Goal: Task Accomplishment & Management: Use online tool/utility

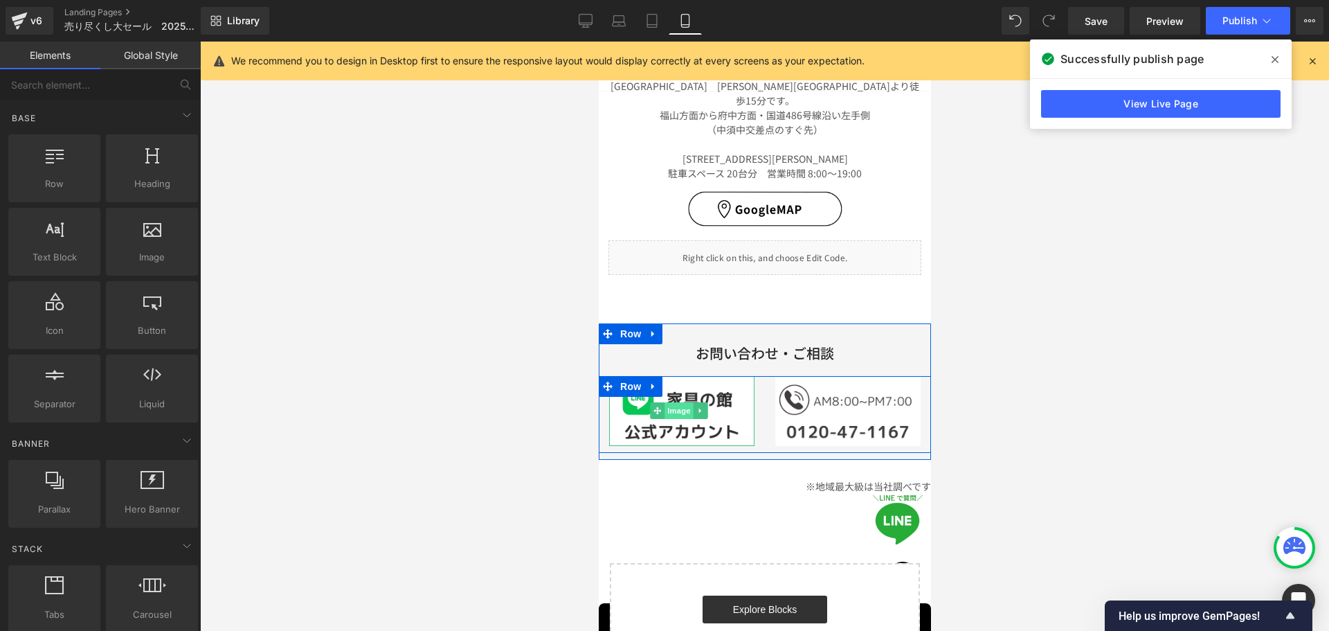
click at [685, 402] on span "Image" at bounding box center [678, 410] width 29 height 17
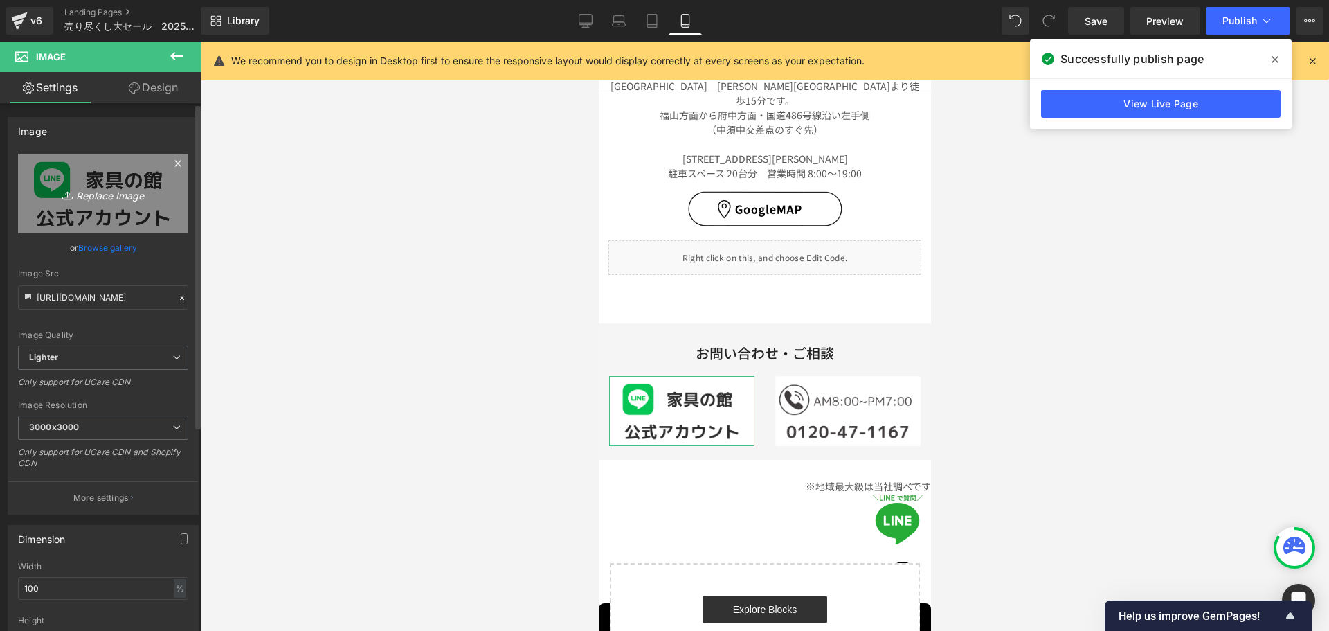
click at [87, 197] on icon "Replace Image" at bounding box center [103, 193] width 111 height 17
type input "C:\fakepath\LINE2.png"
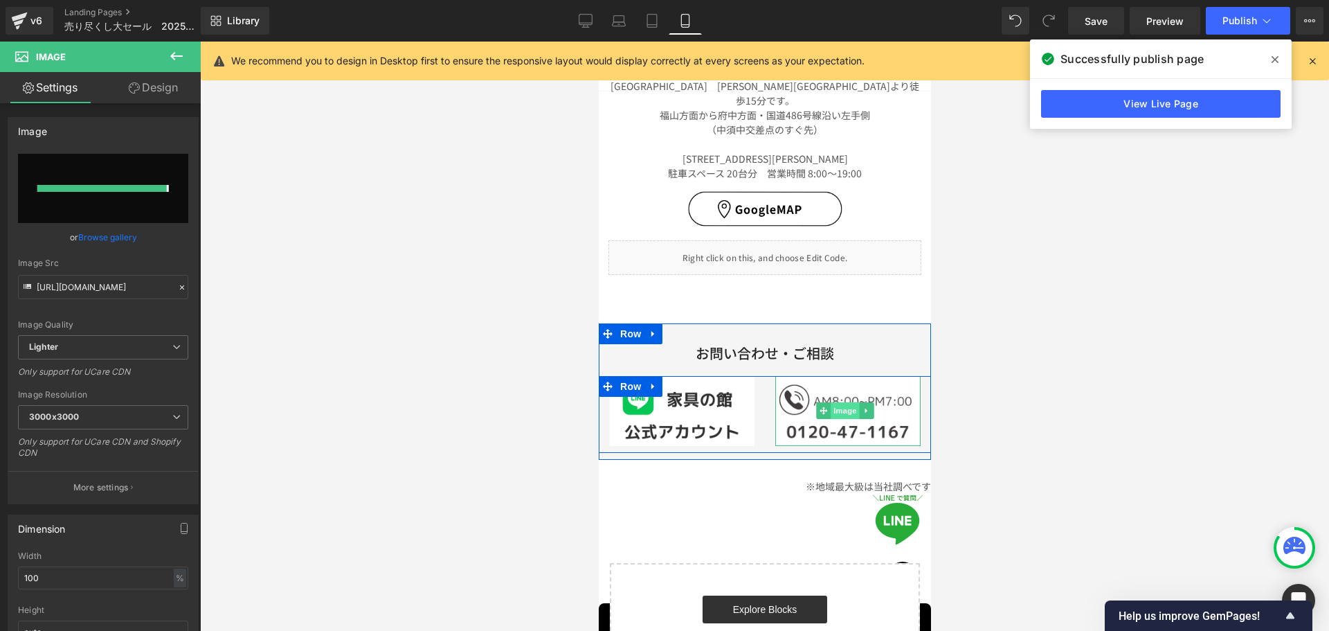
type input "[URL][DOMAIN_NAME]"
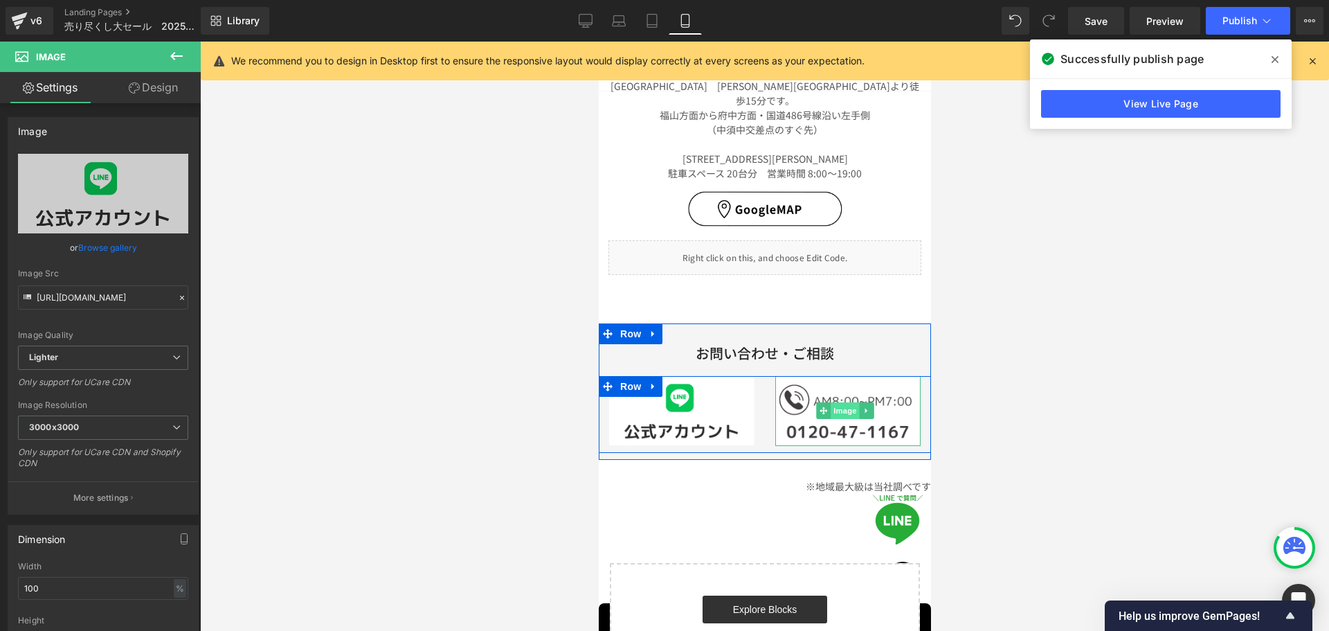
click at [837, 402] on span "Image" at bounding box center [844, 410] width 29 height 17
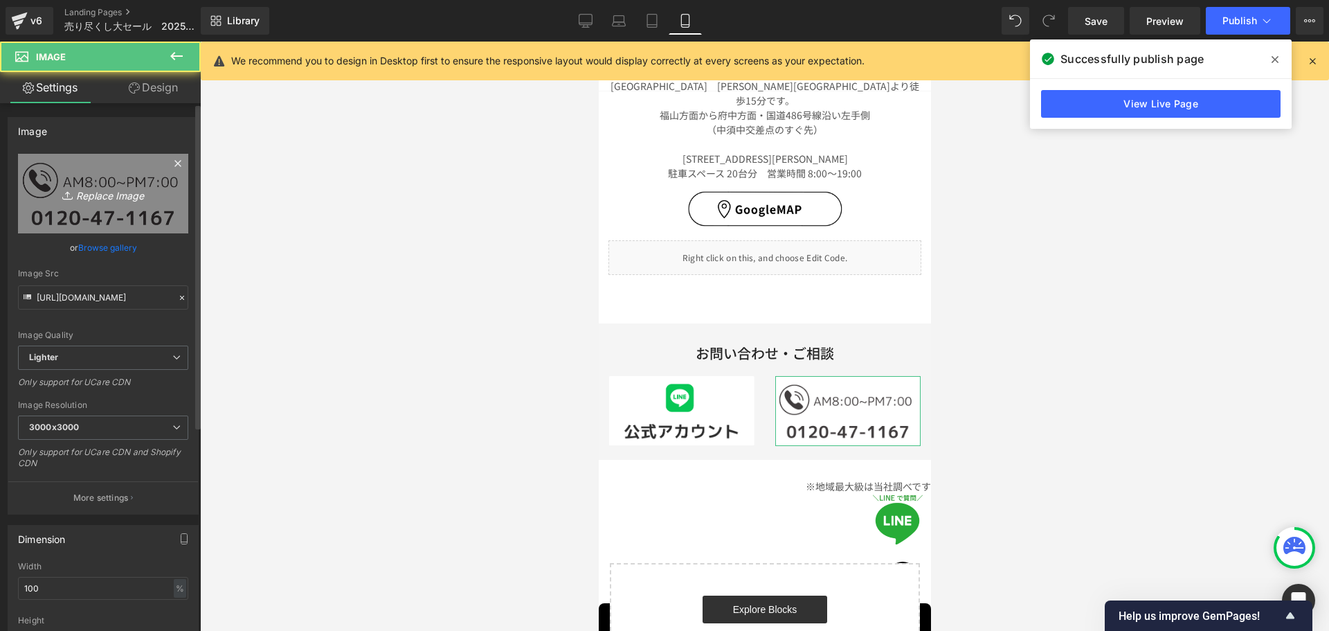
click at [124, 202] on link "Replace Image" at bounding box center [103, 194] width 170 height 80
type input "C:\fakepath\電話2.png"
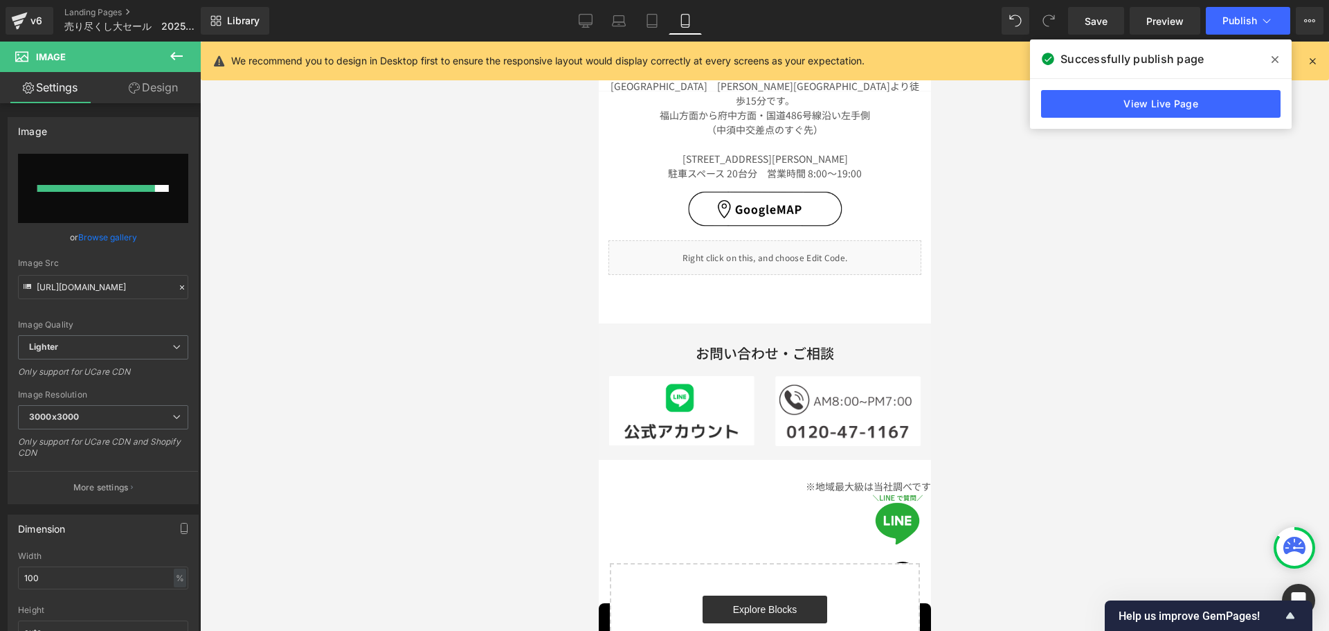
type input "[URL][DOMAIN_NAME]"
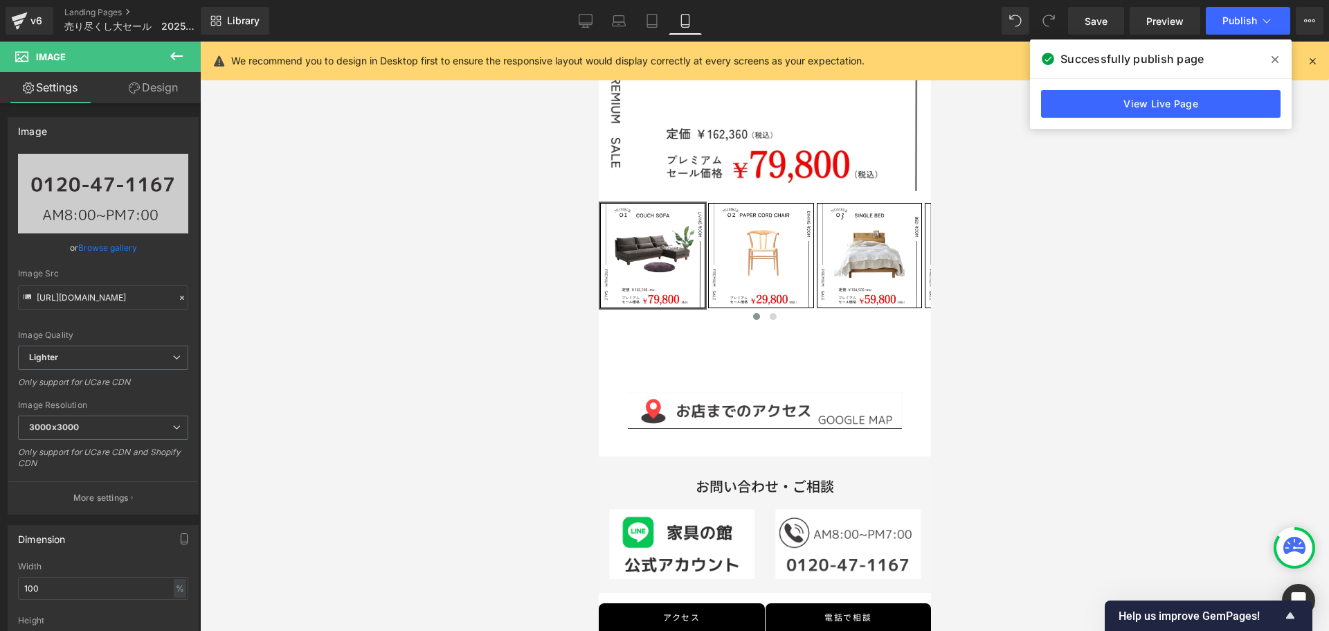
scroll to position [419, 0]
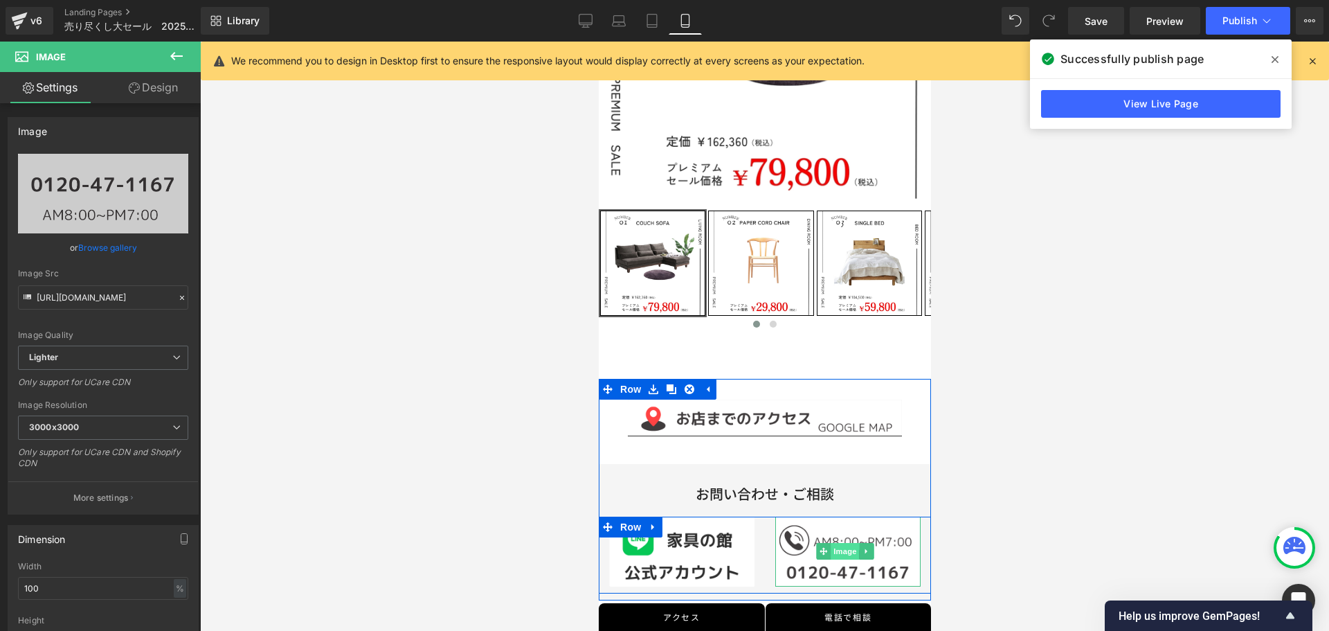
click at [830, 544] on span "Image" at bounding box center [844, 551] width 29 height 17
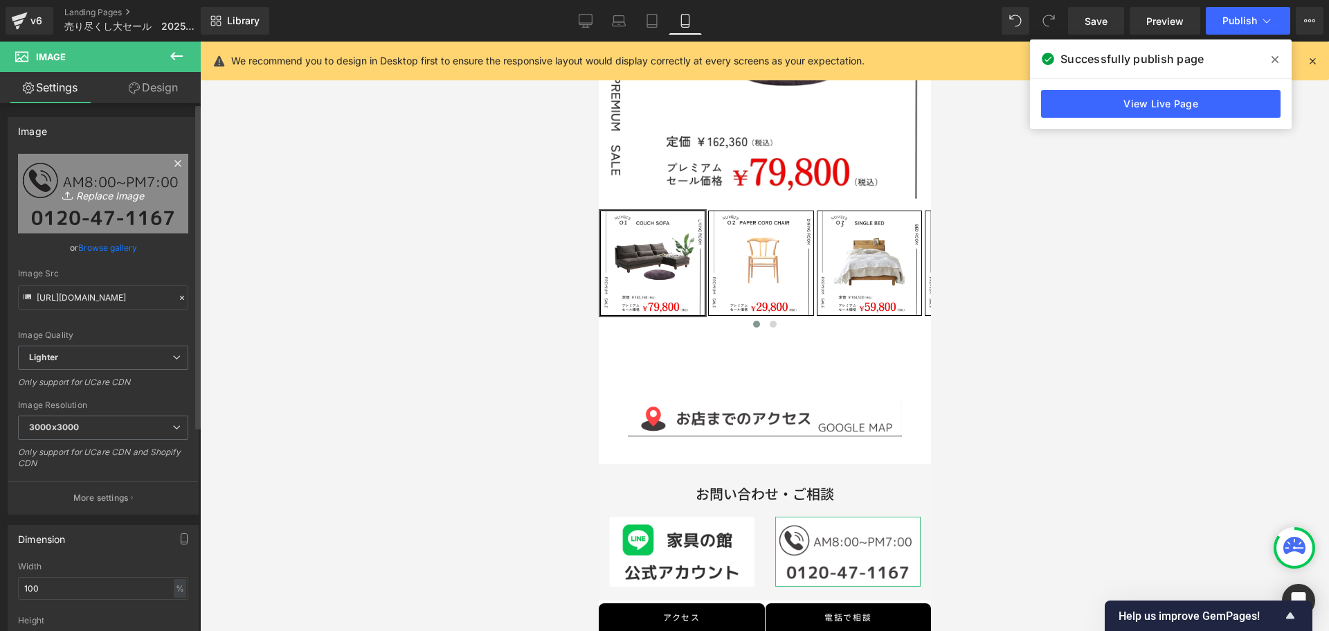
click at [114, 188] on icon "Replace Image" at bounding box center [103, 193] width 111 height 17
type input "C:\fakepath\電話2.png"
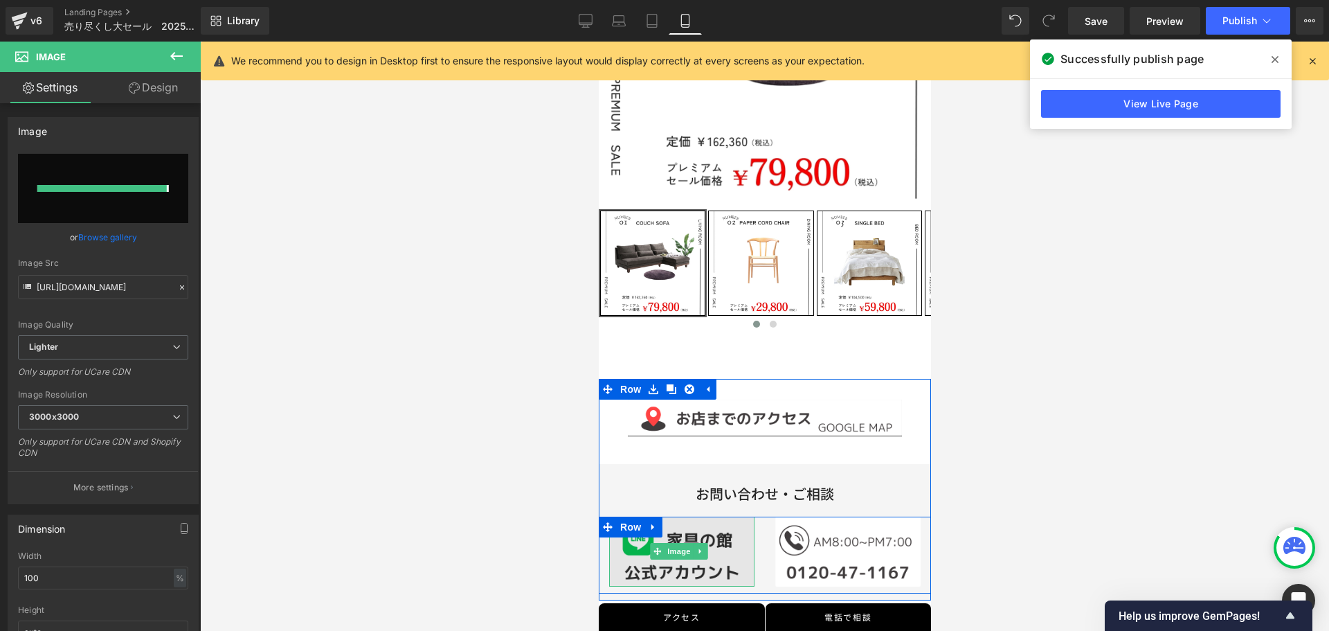
type input "[URL][DOMAIN_NAME]"
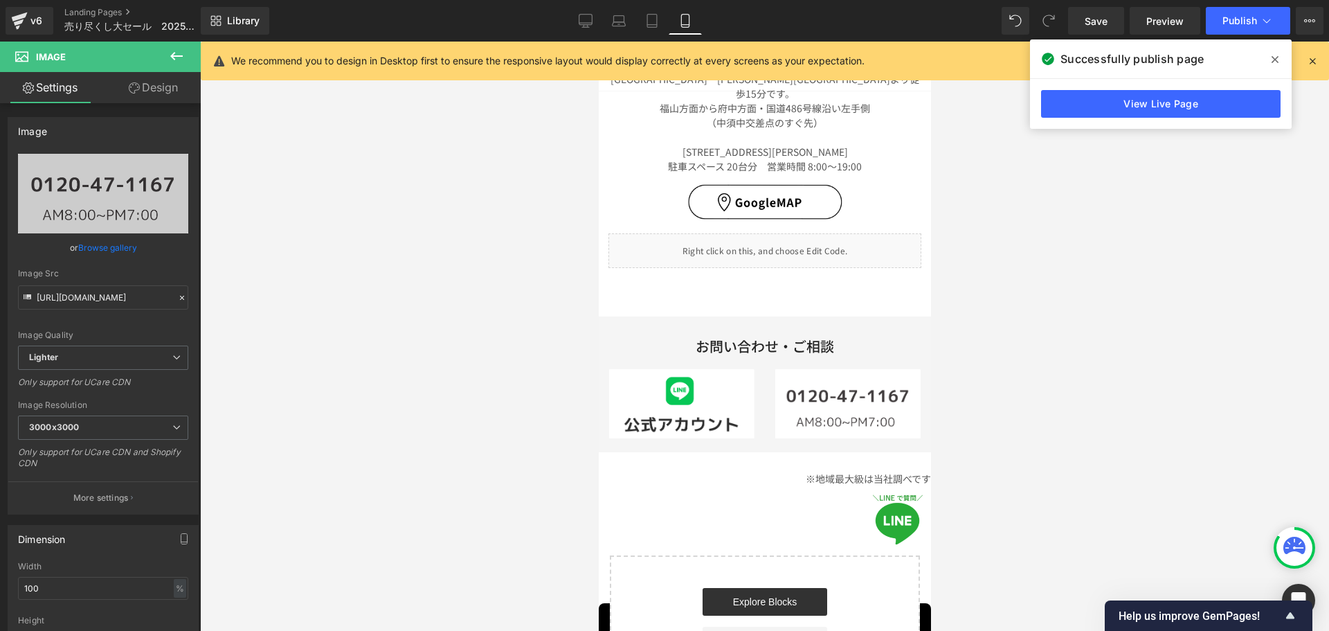
scroll to position [4952, 0]
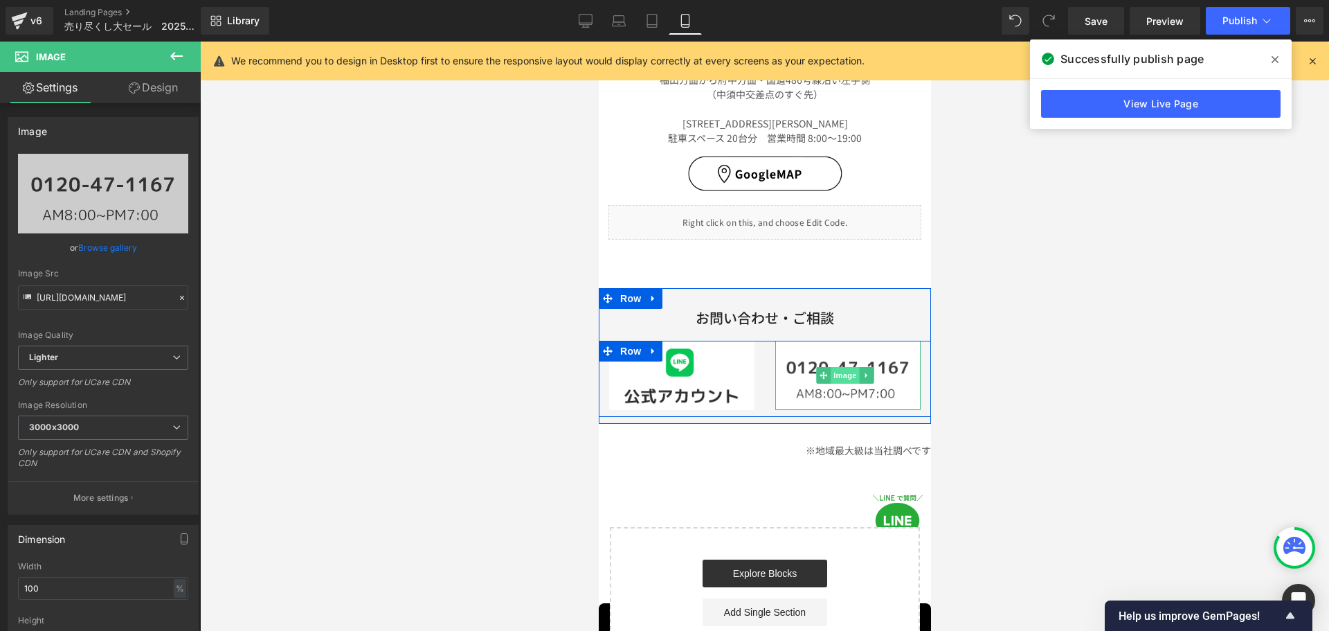
click at [846, 367] on span "Image" at bounding box center [844, 375] width 29 height 17
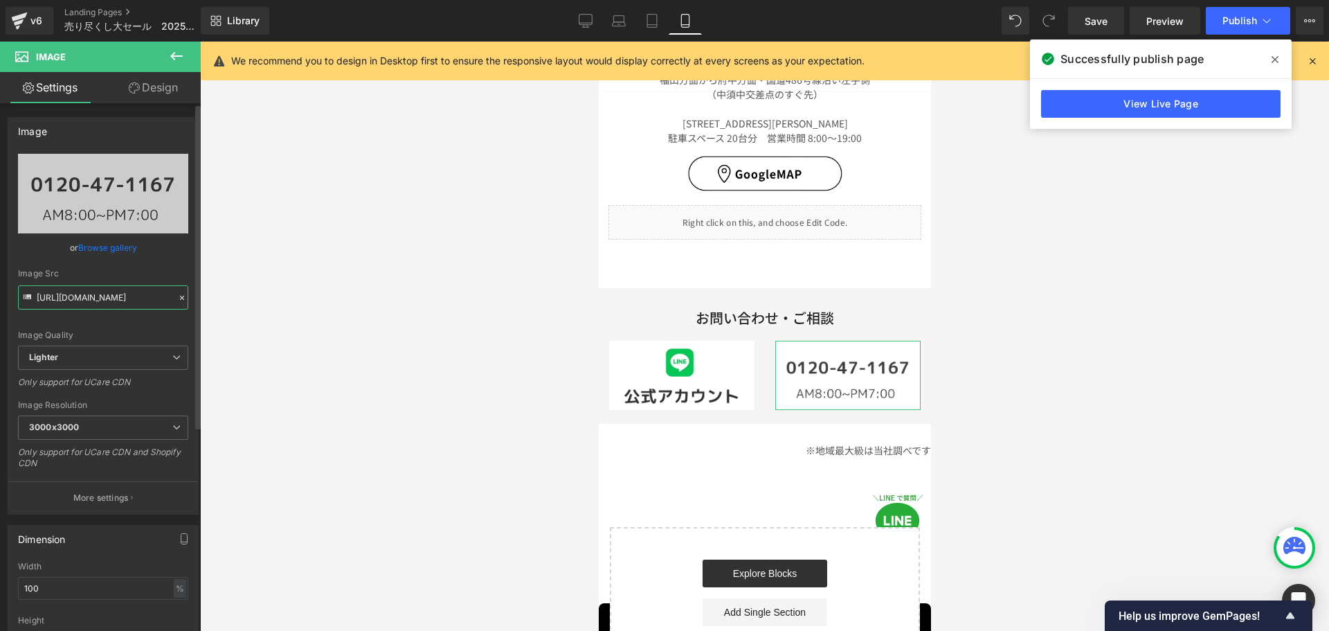
click at [154, 298] on input "[URL][DOMAIN_NAME]" at bounding box center [103, 297] width 170 height 24
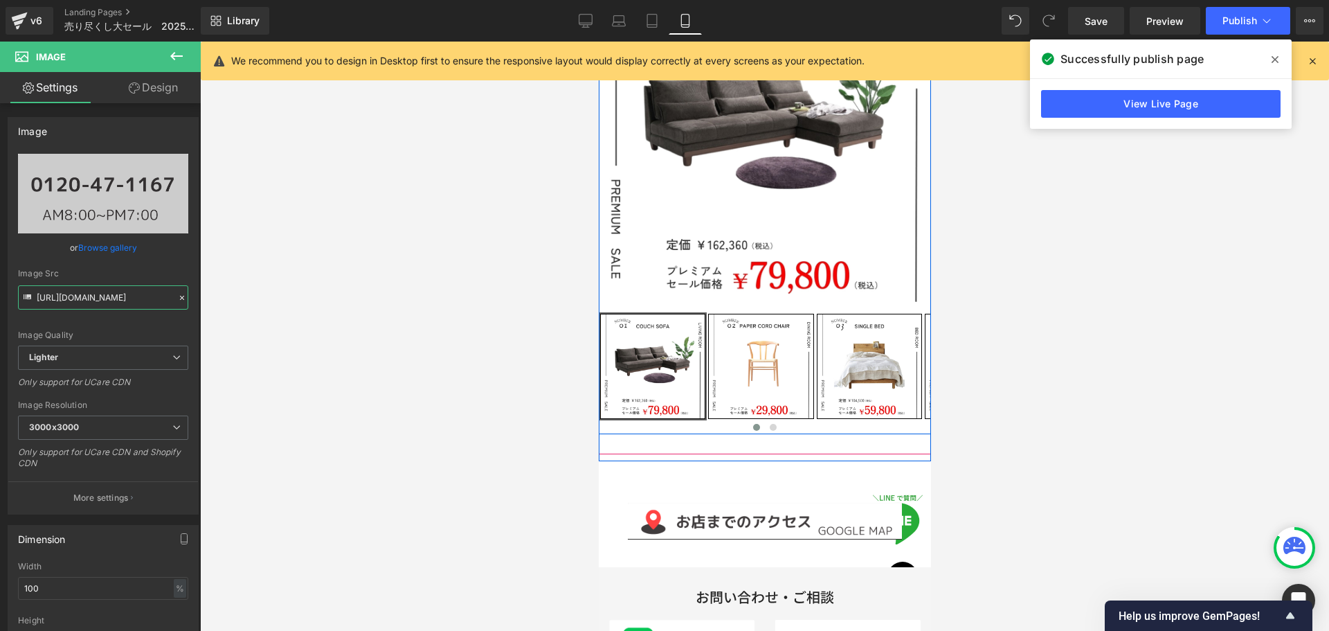
scroll to position [453, 0]
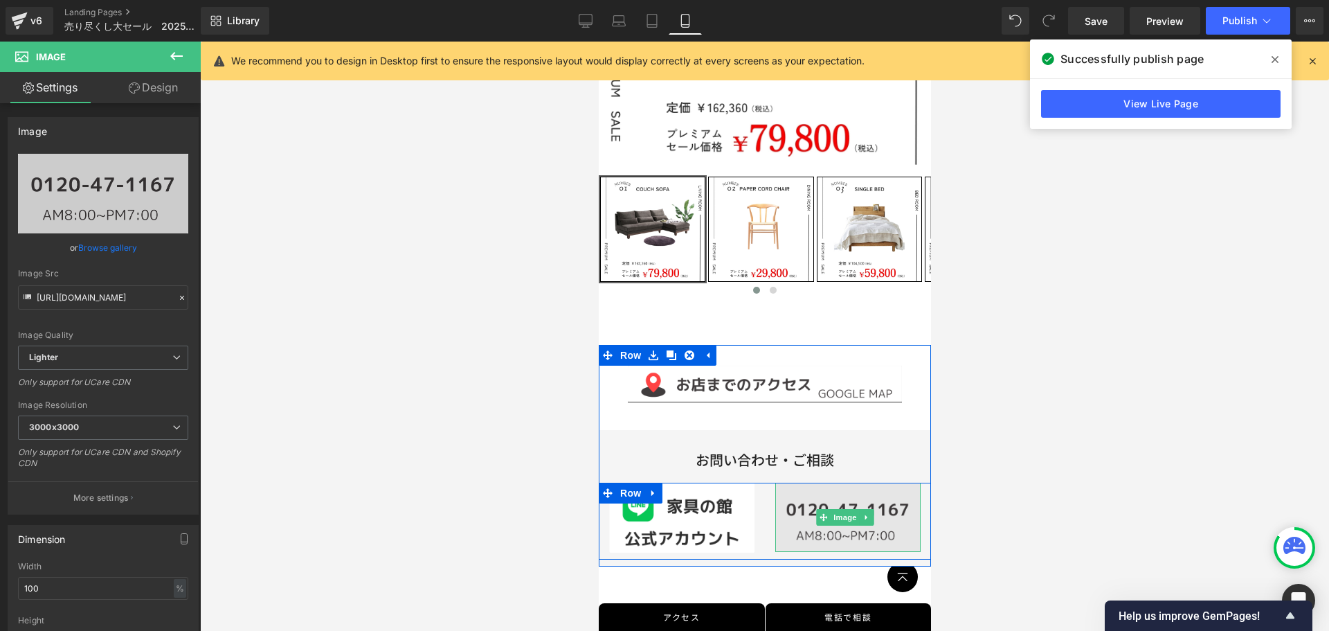
click at [846, 514] on img at bounding box center [847, 516] width 145 height 69
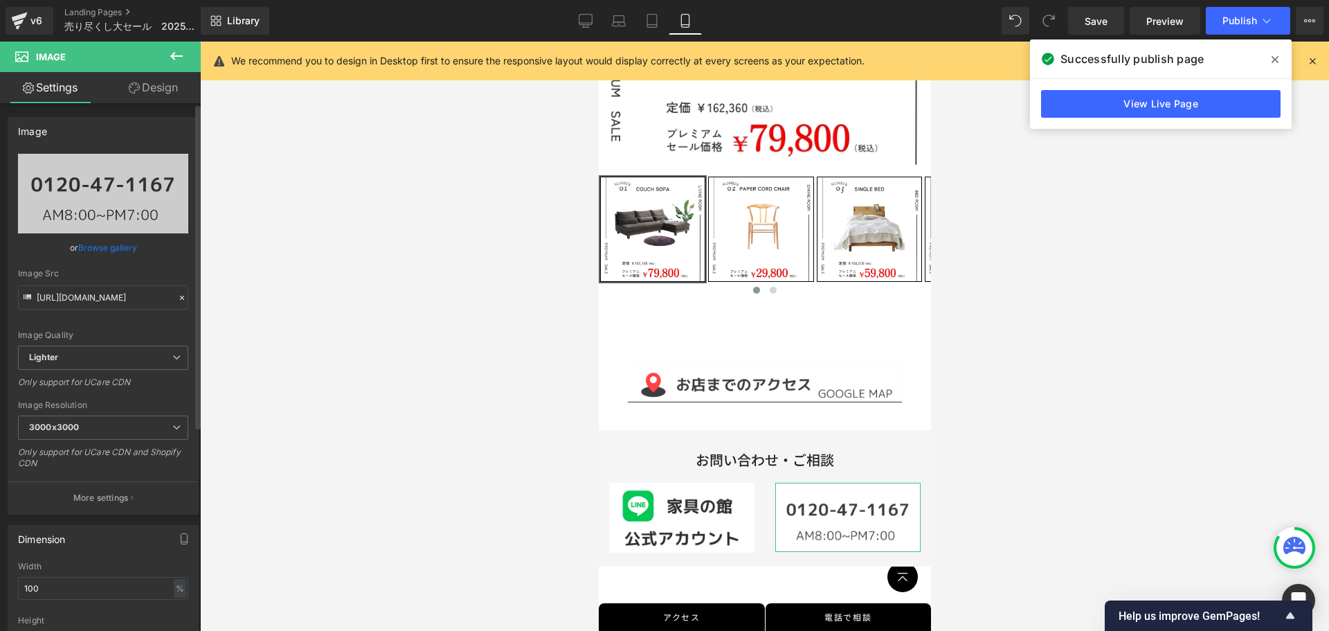
click at [177, 294] on icon at bounding box center [182, 298] width 10 height 10
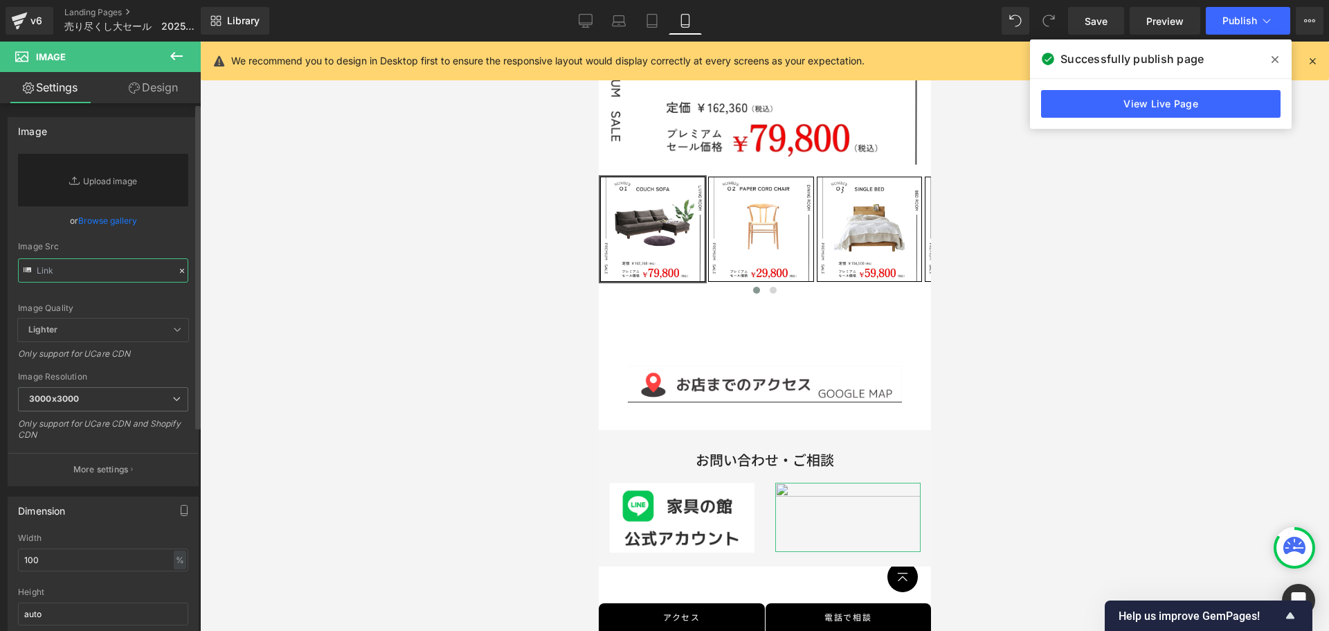
click at [138, 274] on input "text" at bounding box center [103, 270] width 170 height 24
paste input "[URL][DOMAIN_NAME]"
type input "[URL][DOMAIN_NAME]"
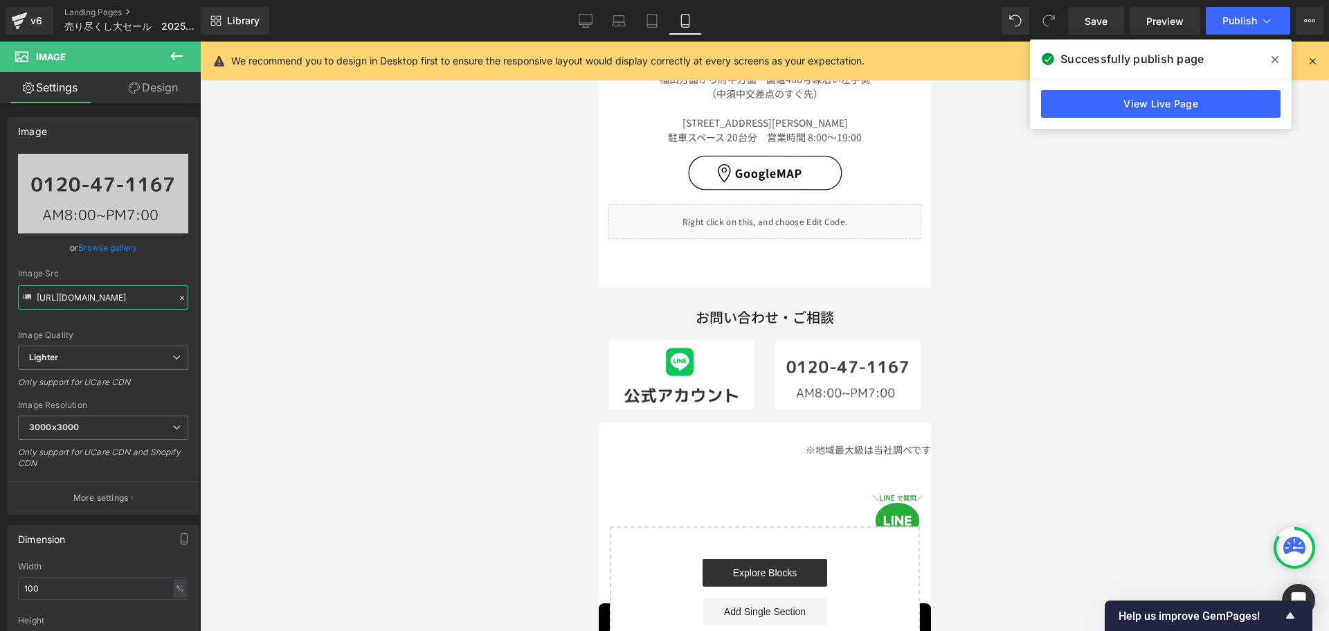
scroll to position [4916, 0]
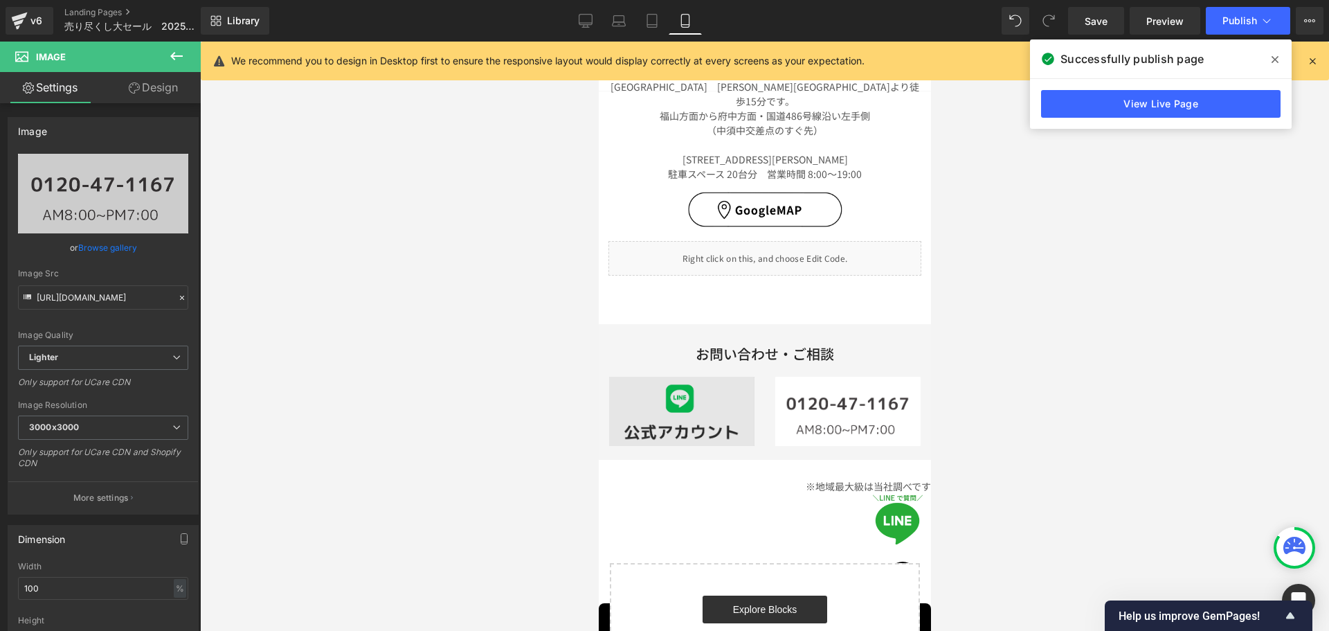
click at [684, 377] on div "Image" at bounding box center [680, 411] width 145 height 69
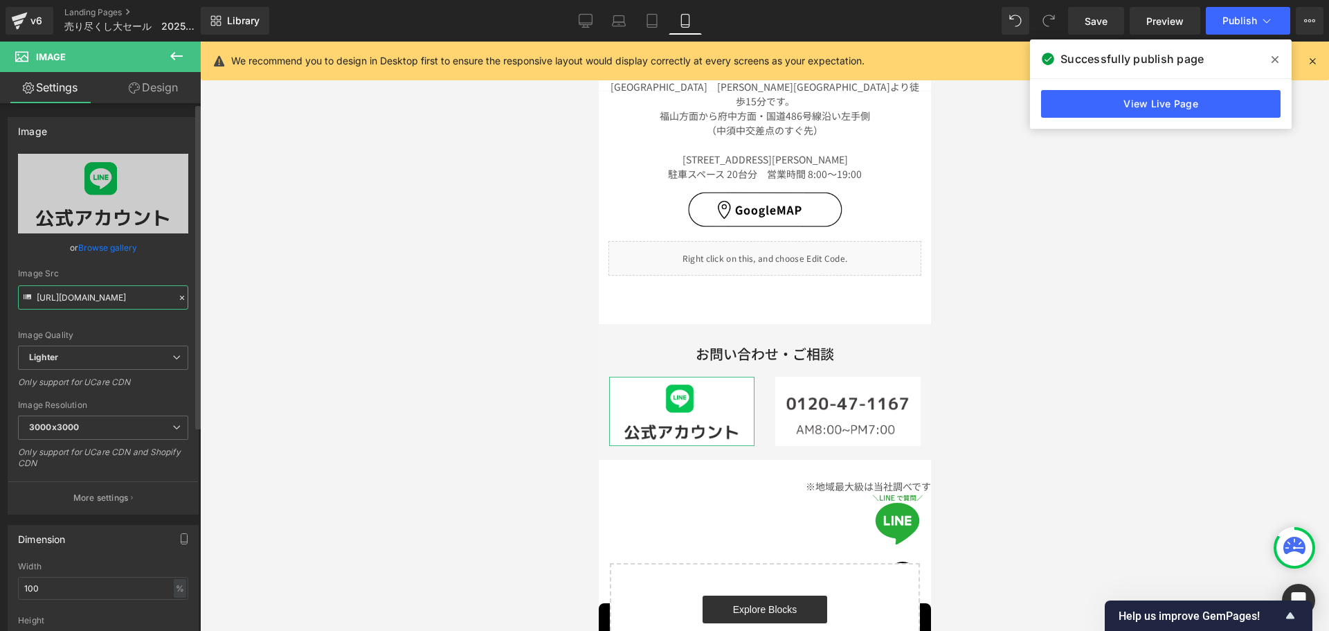
click at [154, 295] on input "[URL][DOMAIN_NAME]" at bounding box center [103, 297] width 170 height 24
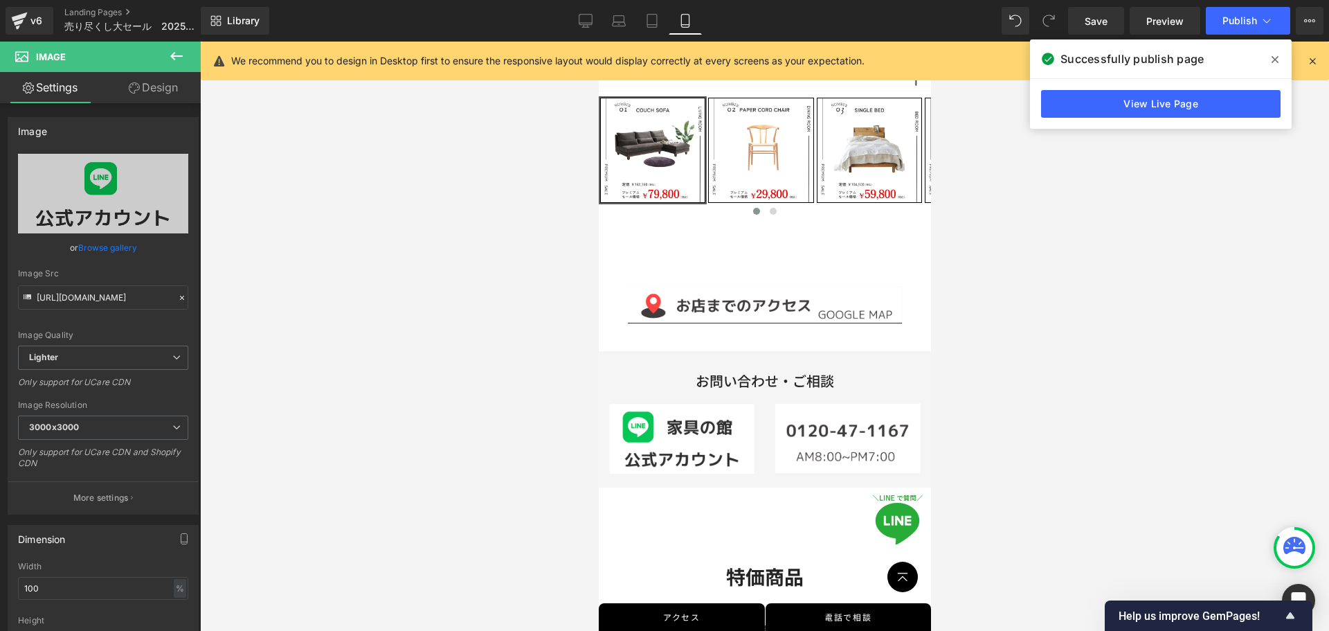
scroll to position [525, 0]
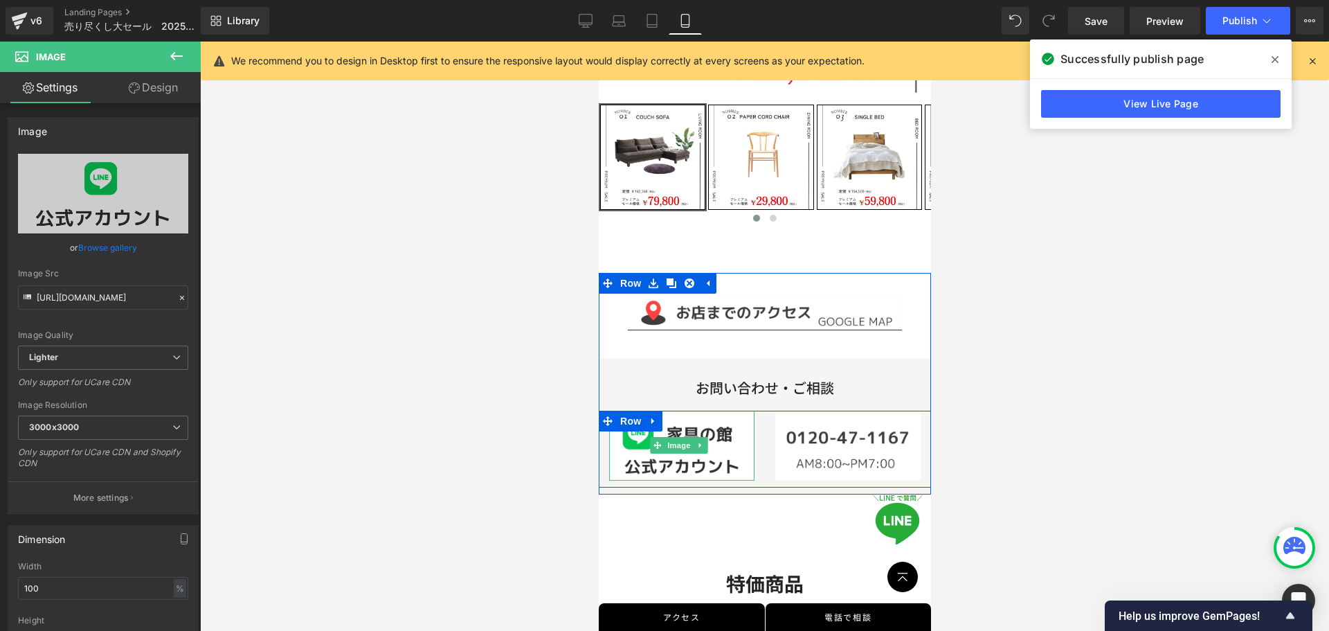
click at [695, 438] on link at bounding box center [700, 445] width 15 height 17
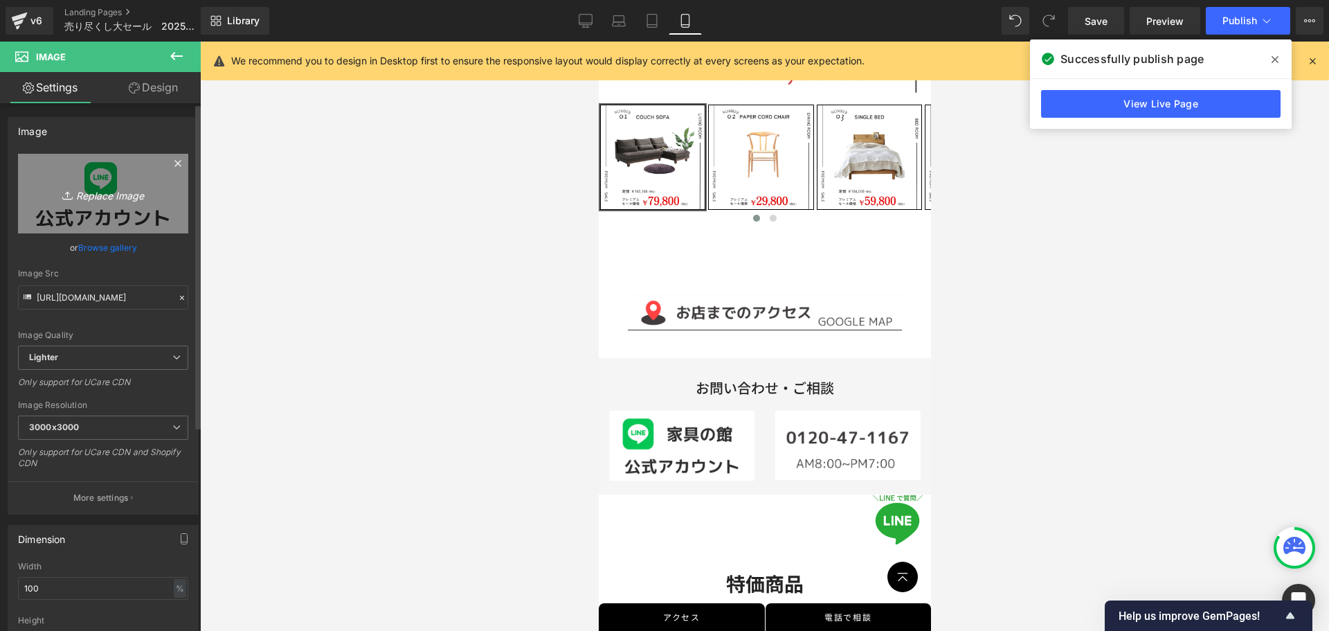
click at [112, 197] on icon "Replace Image" at bounding box center [103, 193] width 111 height 17
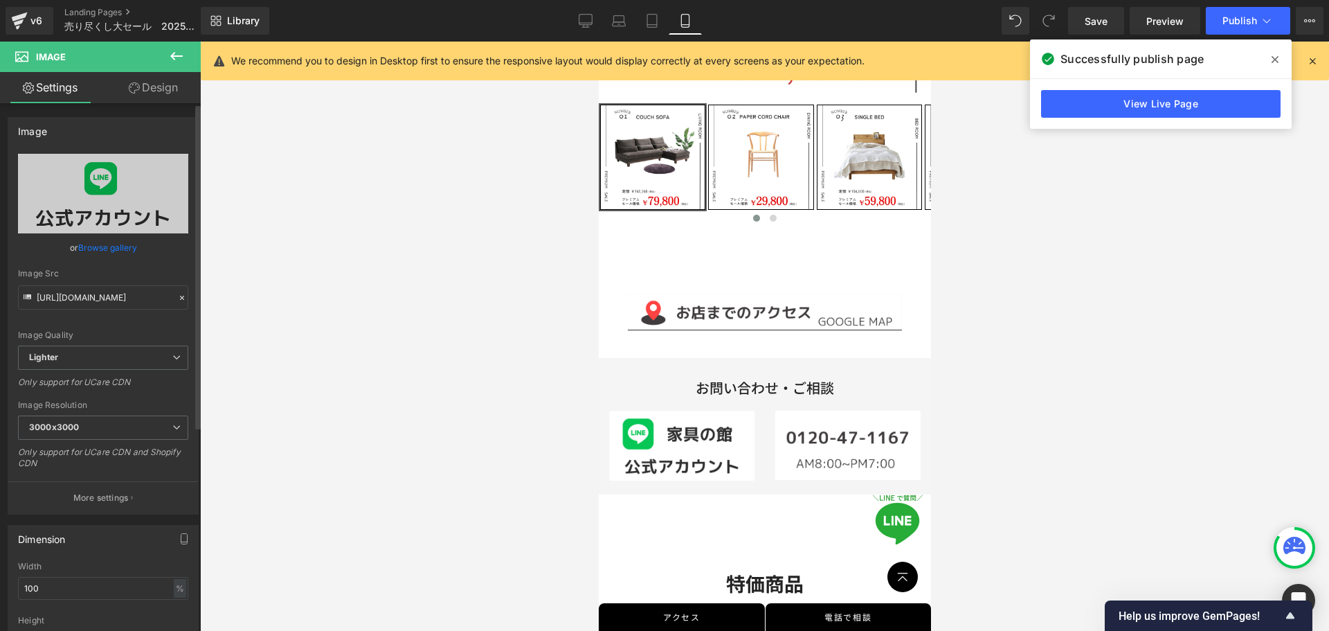
click at [179, 298] on icon at bounding box center [182, 298] width 10 height 10
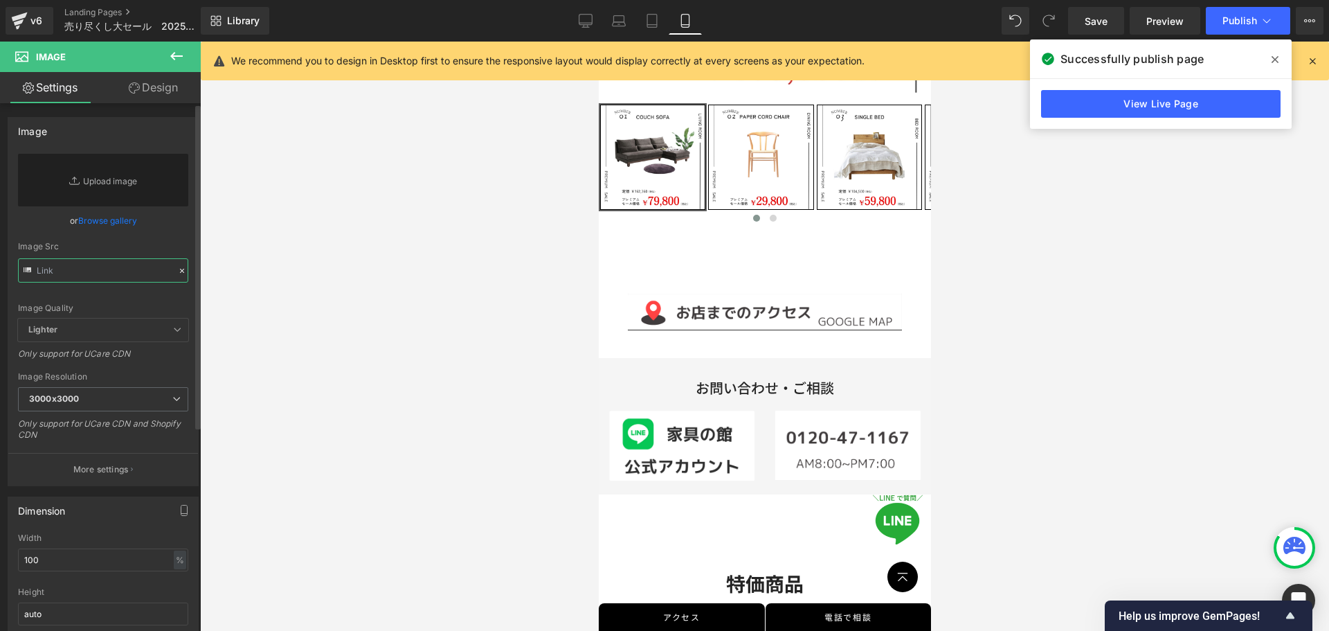
click at [125, 277] on input "text" at bounding box center [103, 270] width 170 height 24
paste input "[URL][DOMAIN_NAME]"
type input "[URL][DOMAIN_NAME]"
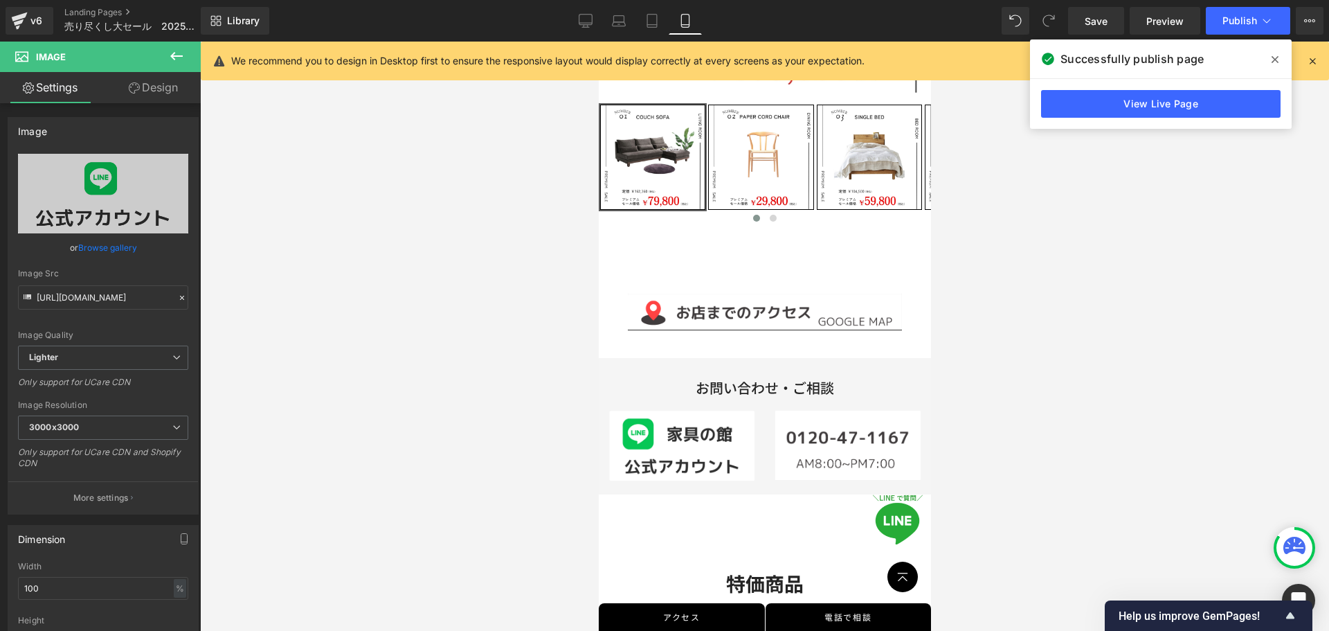
click at [470, 431] on div at bounding box center [764, 336] width 1129 height 589
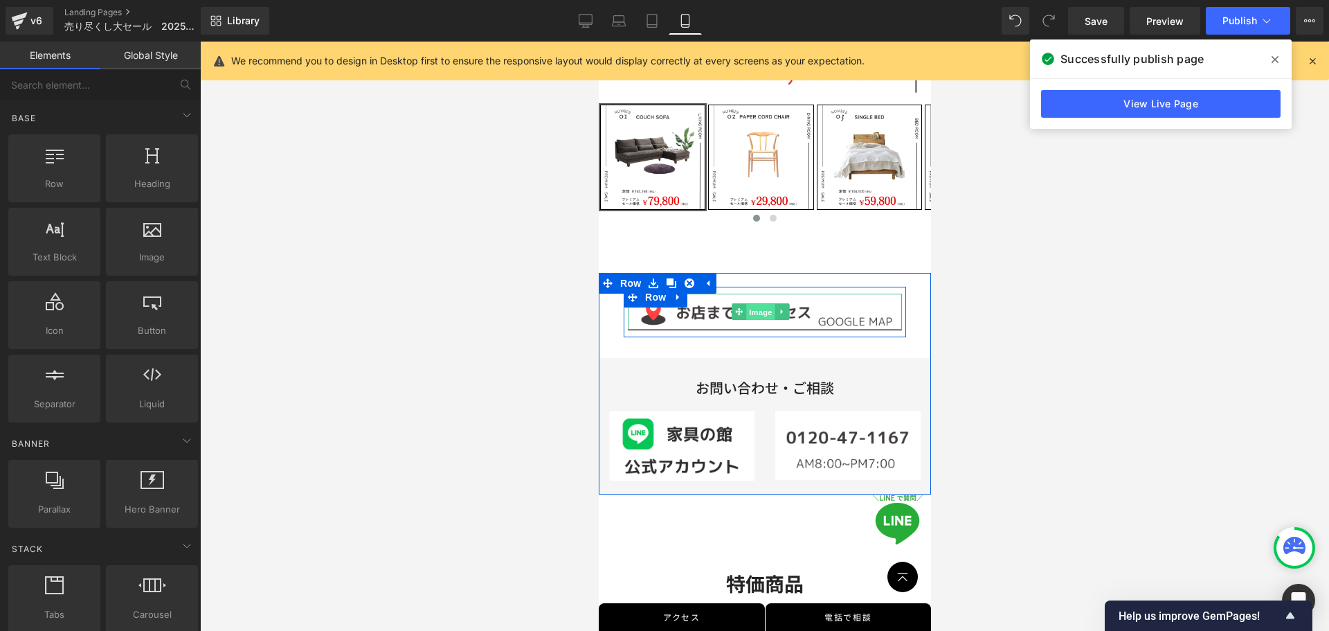
click at [755, 304] on span "Image" at bounding box center [759, 312] width 29 height 17
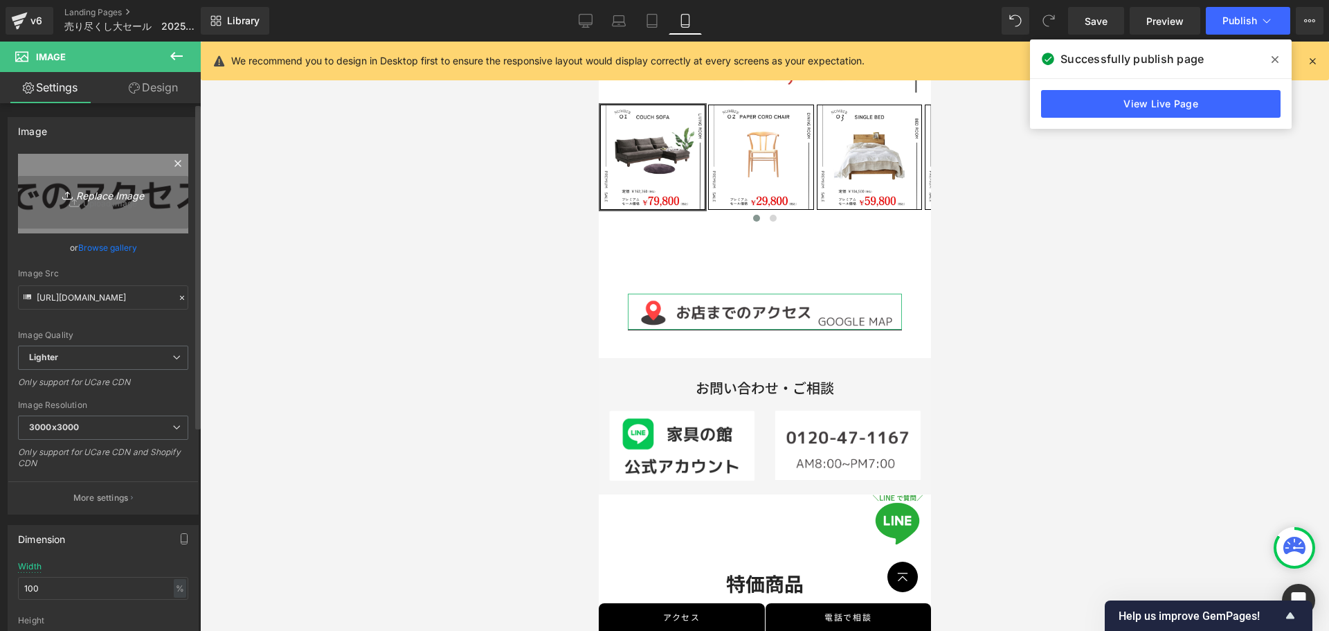
click at [100, 197] on icon "Replace Image" at bounding box center [103, 193] width 111 height 17
type input "C:\fakepath\アクセス2.png"
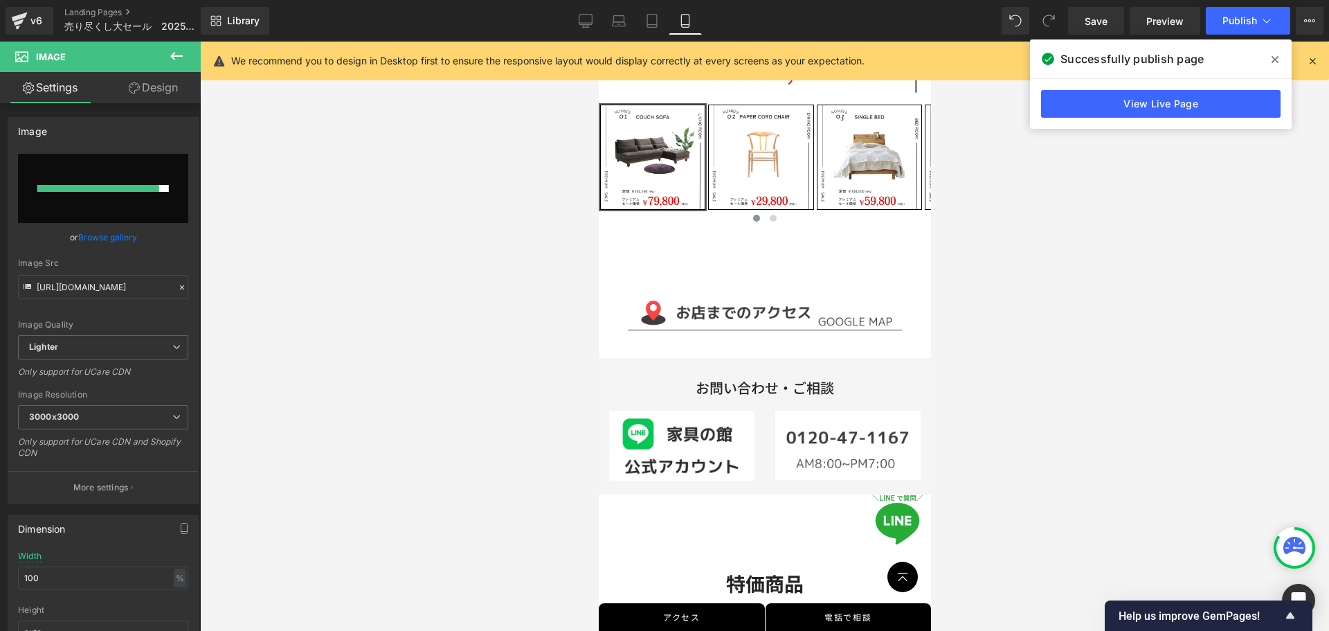
type input "[URL][DOMAIN_NAME]"
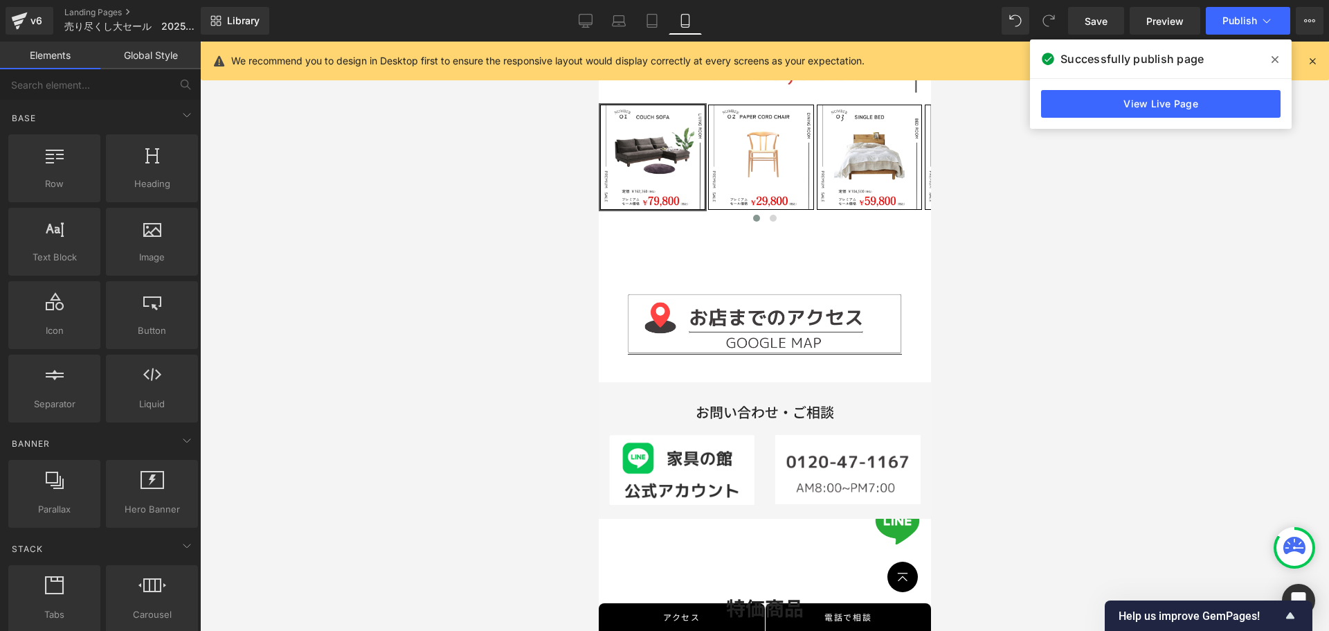
click at [1057, 322] on div at bounding box center [764, 336] width 1129 height 589
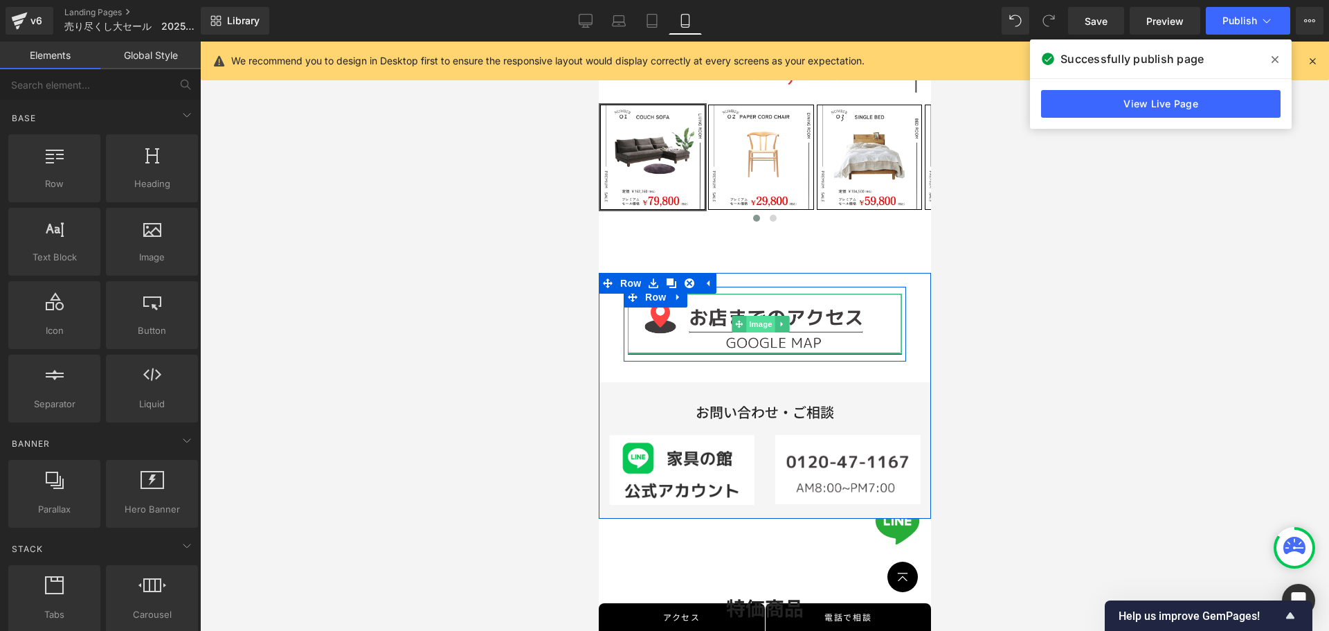
click at [756, 316] on span "Image" at bounding box center [759, 324] width 29 height 17
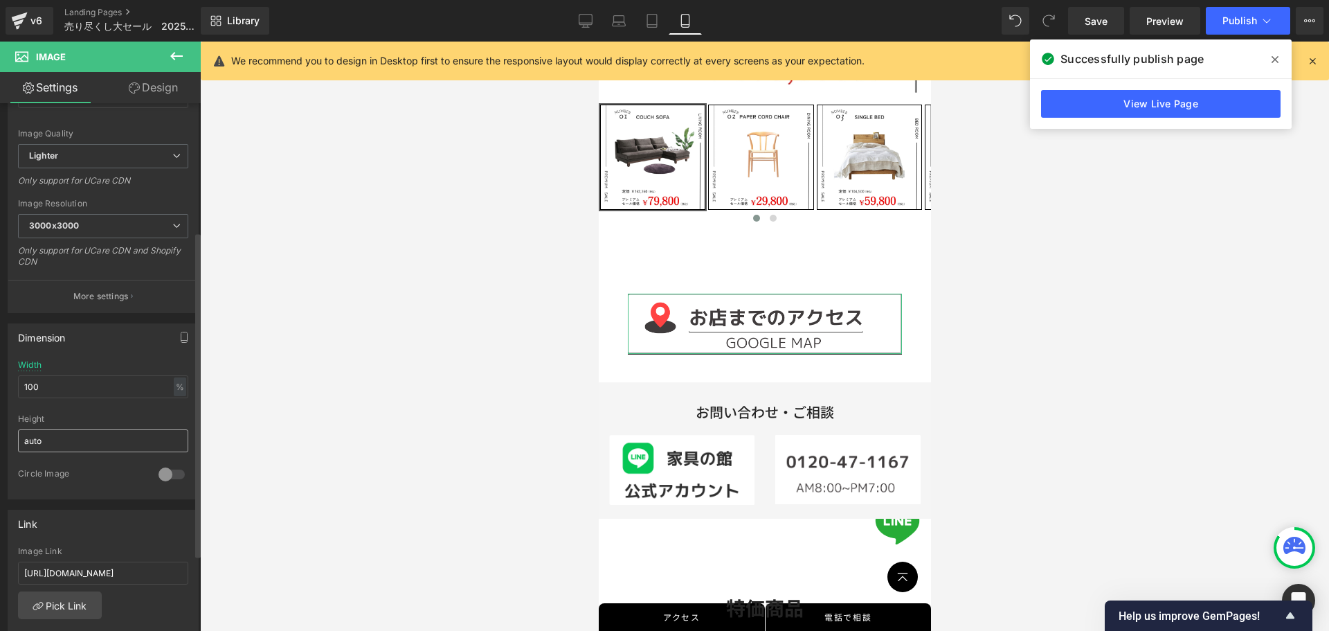
scroll to position [208, 0]
drag, startPoint x: 66, startPoint y: 380, endPoint x: 0, endPoint y: 379, distance: 66.5
click at [0, 379] on div "Dimension 100% Width 100 % % px auto Height auto 0 Circle Image" at bounding box center [103, 400] width 207 height 186
type input "90"
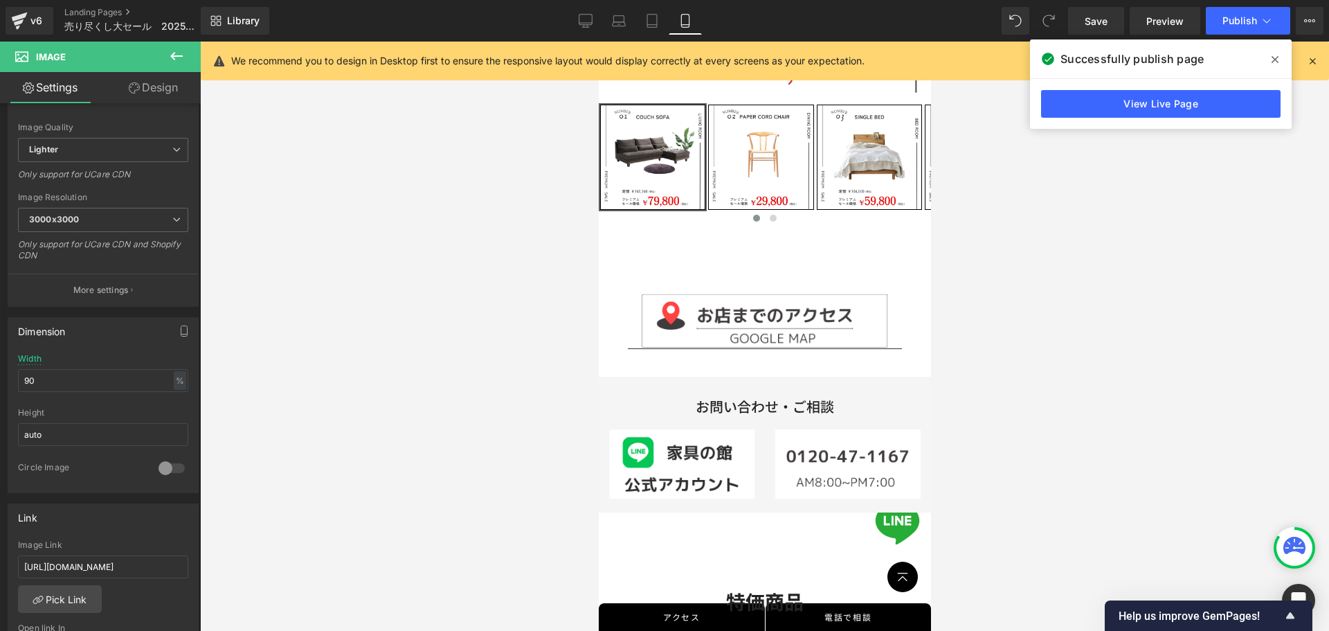
click at [986, 393] on div at bounding box center [764, 336] width 1129 height 589
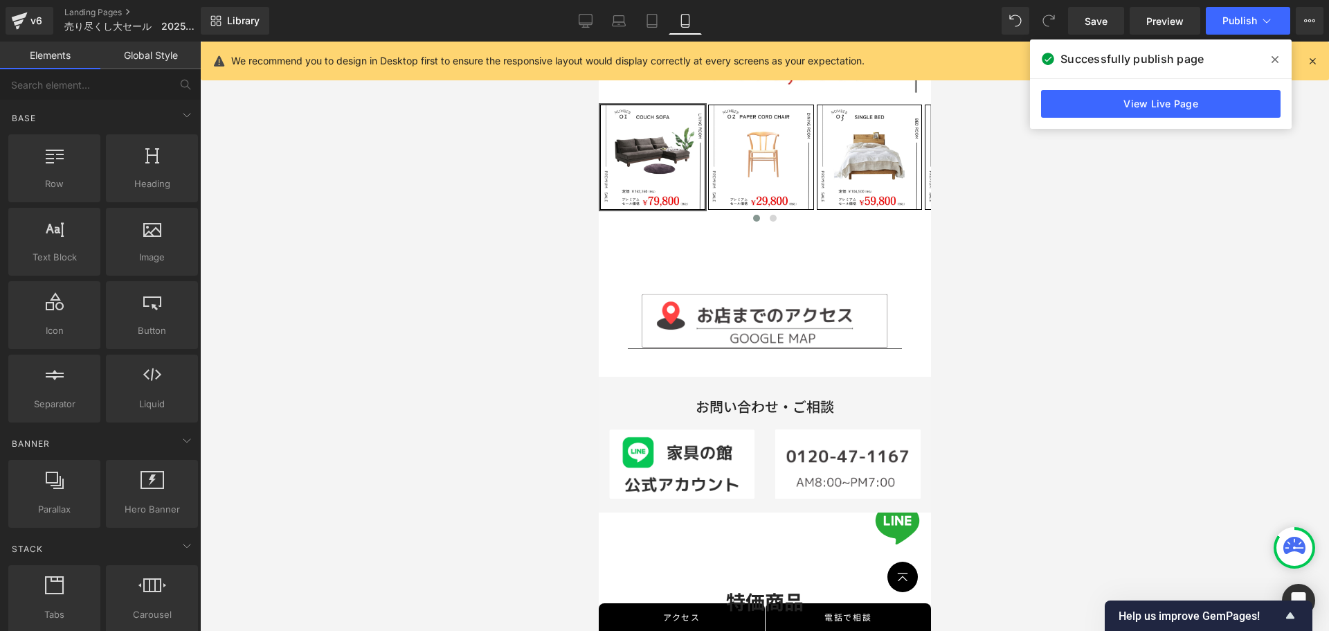
click at [1081, 359] on div at bounding box center [764, 336] width 1129 height 589
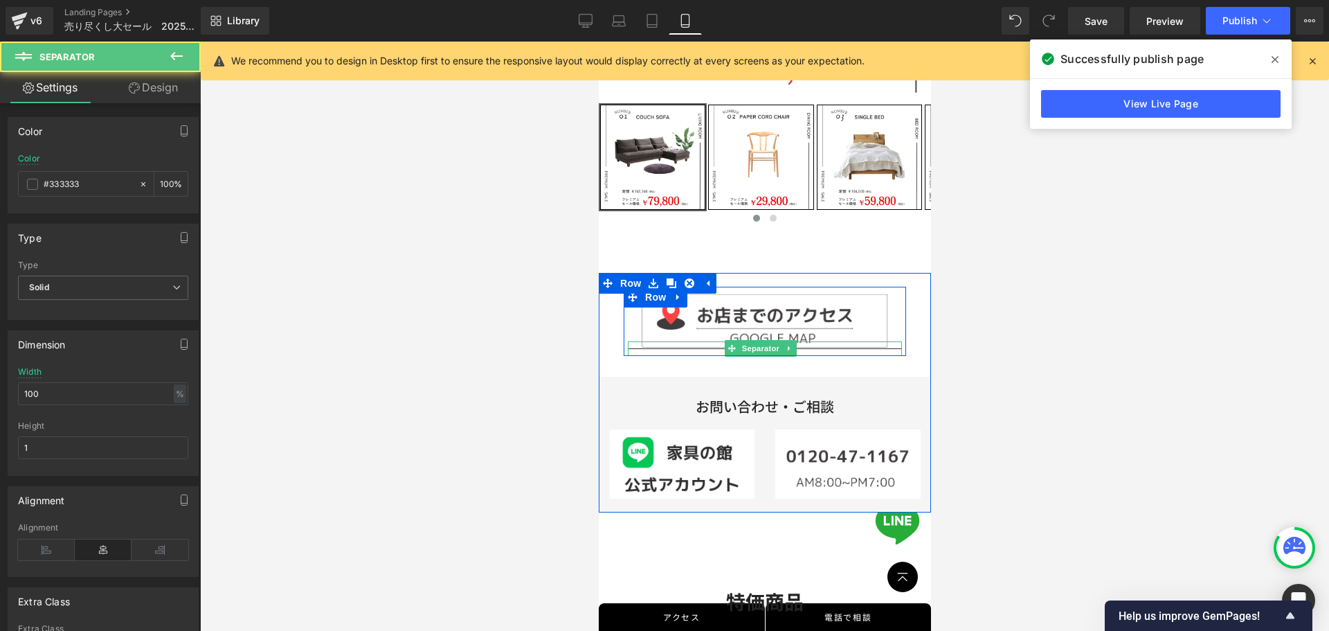
click at [631, 341] on div at bounding box center [764, 348] width 274 height 15
click at [783, 340] on link at bounding box center [788, 348] width 15 height 17
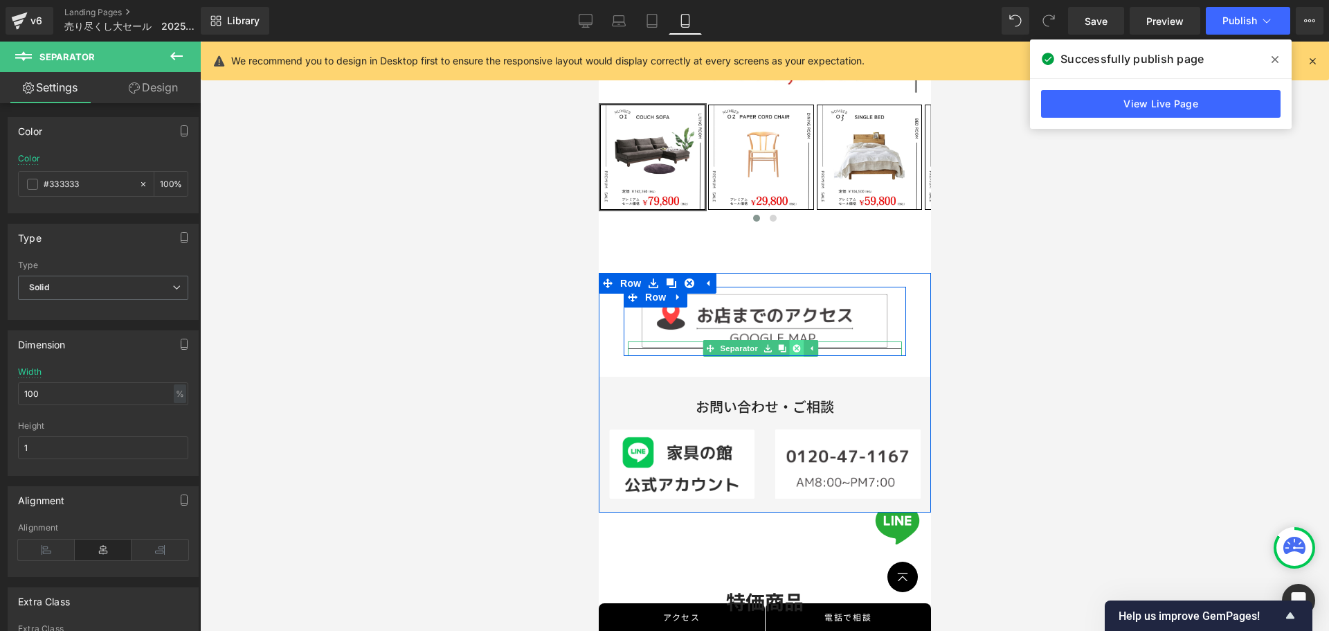
click at [797, 344] on icon at bounding box center [796, 348] width 8 height 8
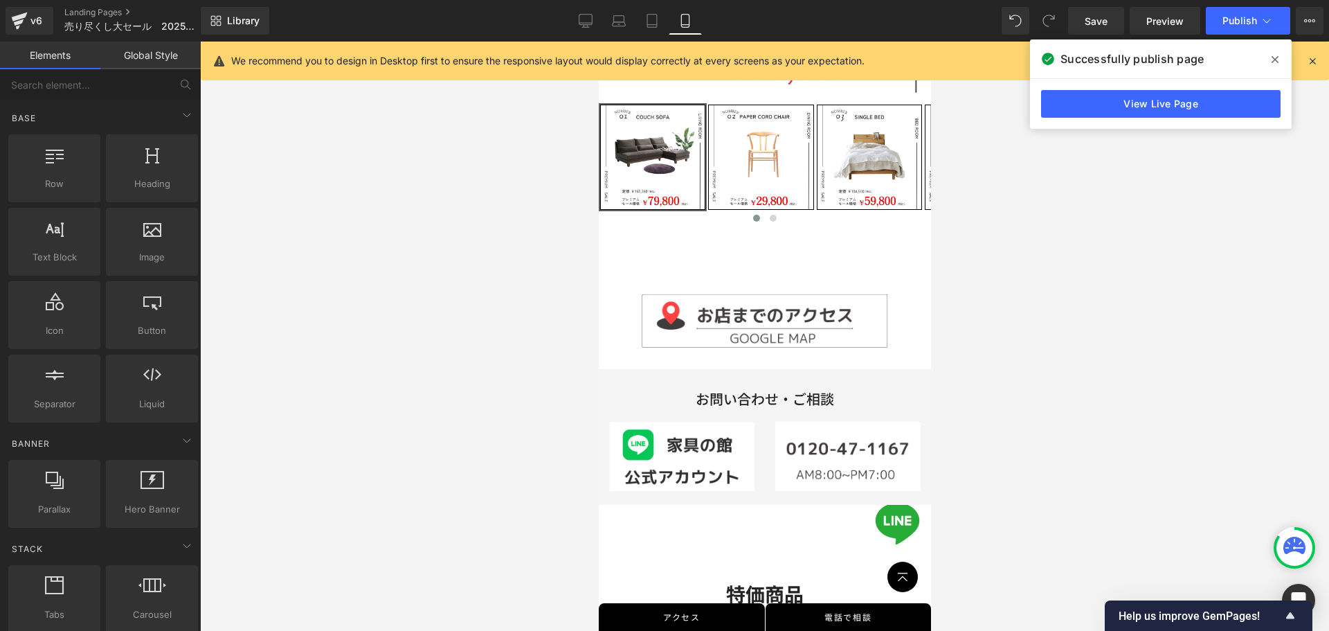
click at [1166, 332] on div at bounding box center [764, 336] width 1129 height 589
click at [978, 352] on div at bounding box center [764, 336] width 1129 height 589
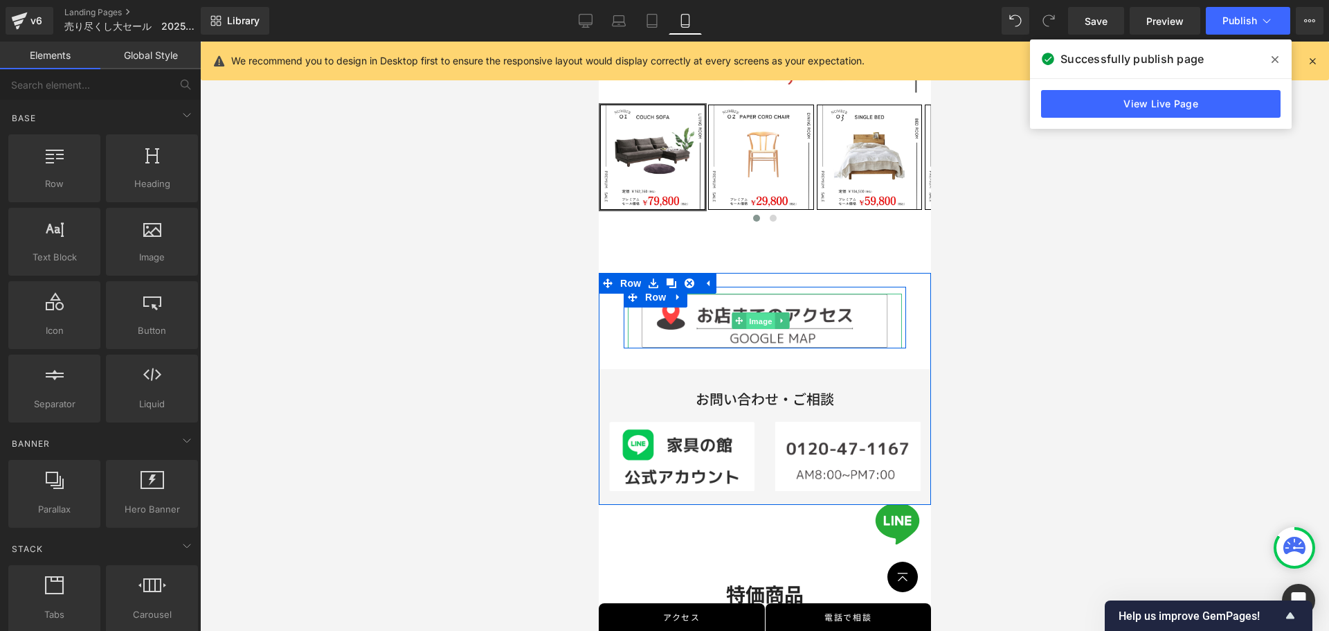
click at [759, 313] on span "Image" at bounding box center [759, 321] width 29 height 17
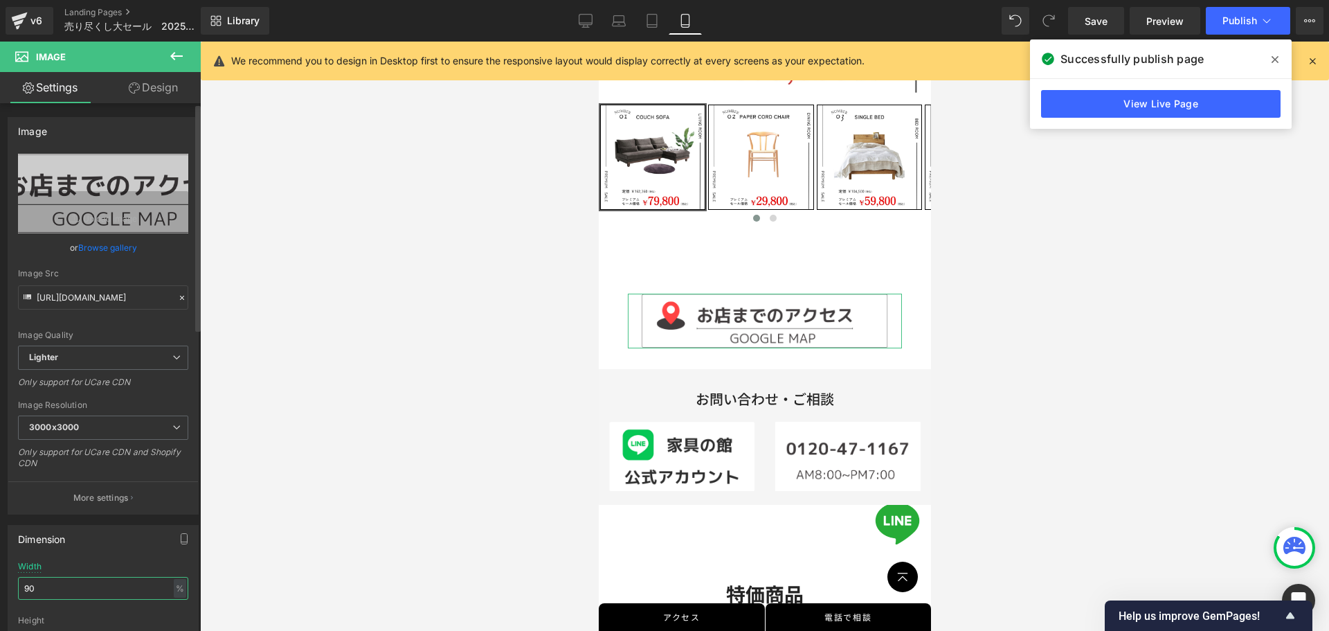
drag, startPoint x: 81, startPoint y: 583, endPoint x: 0, endPoint y: 588, distance: 81.1
click at [0, 587] on div "Dimension 90% Width 90 % % px auto Height auto 0 Circle Image" at bounding box center [103, 607] width 207 height 186
type input "80"
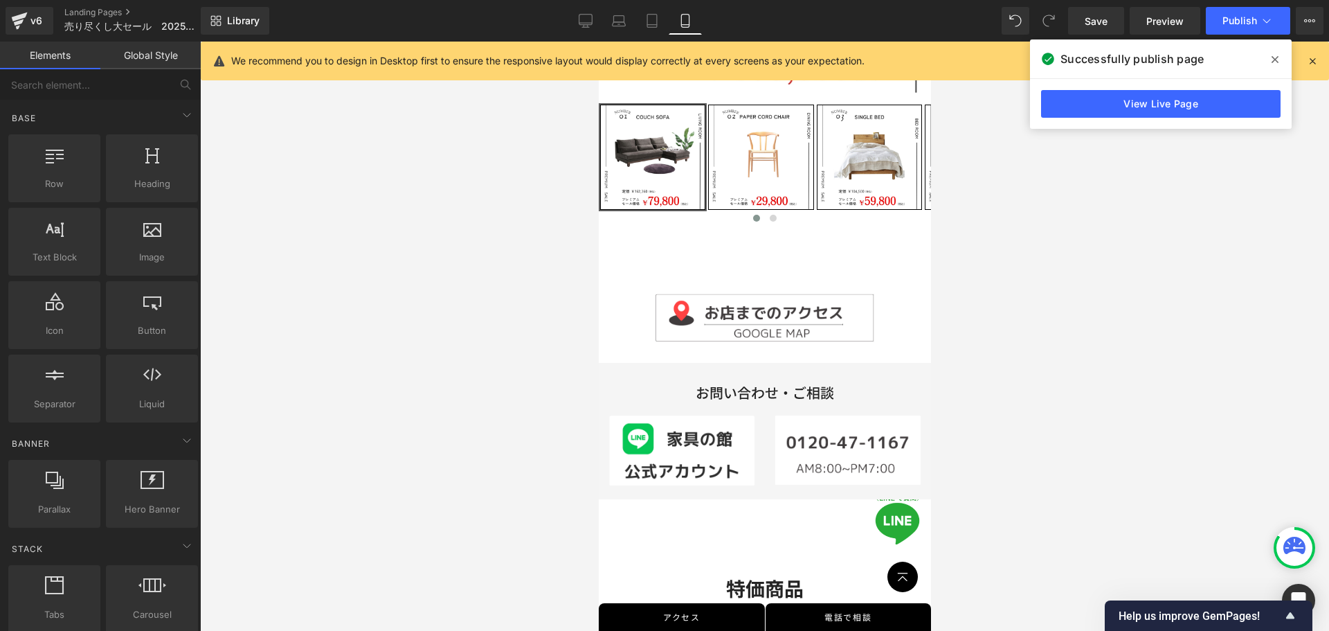
click at [543, 436] on div at bounding box center [764, 336] width 1129 height 589
click at [584, 18] on icon at bounding box center [586, 21] width 14 height 14
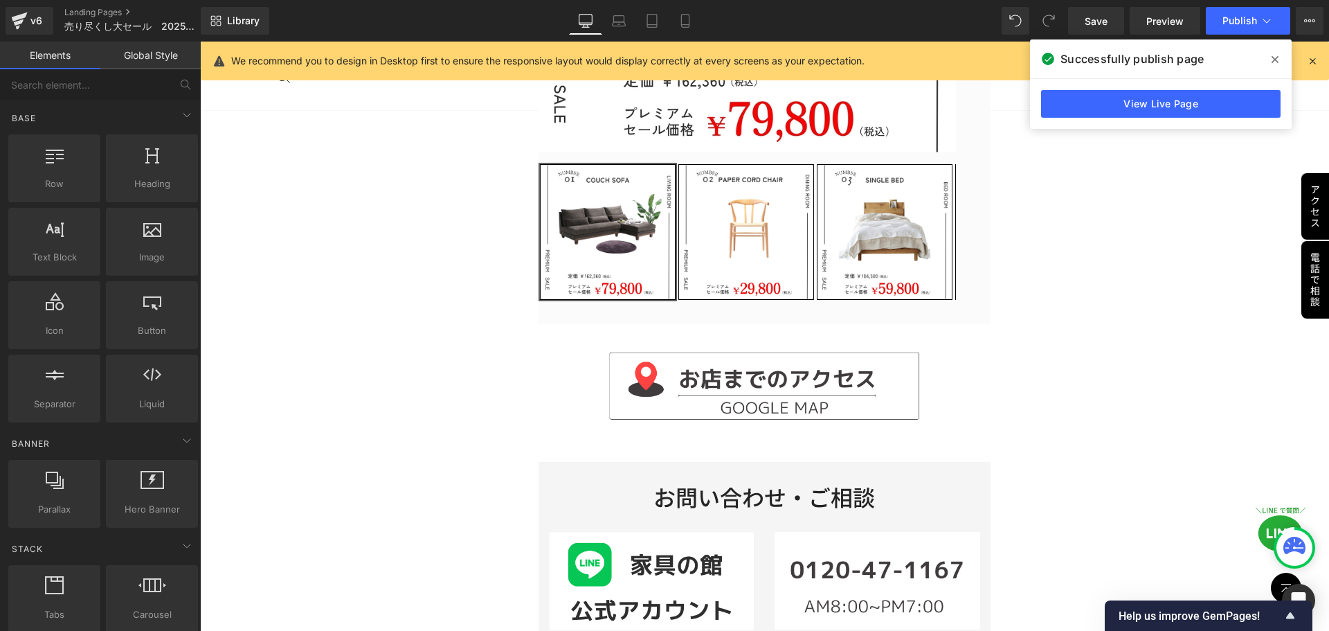
scroll to position [595, 0]
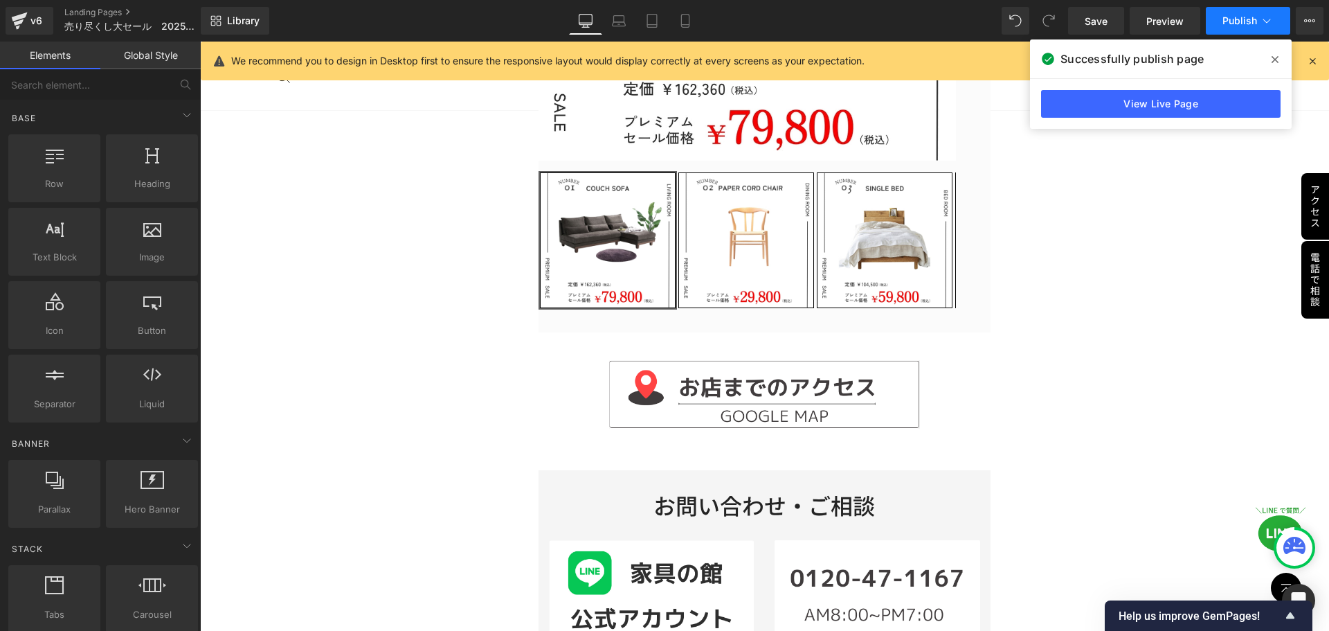
click at [1245, 21] on span "Publish" at bounding box center [1239, 20] width 35 height 11
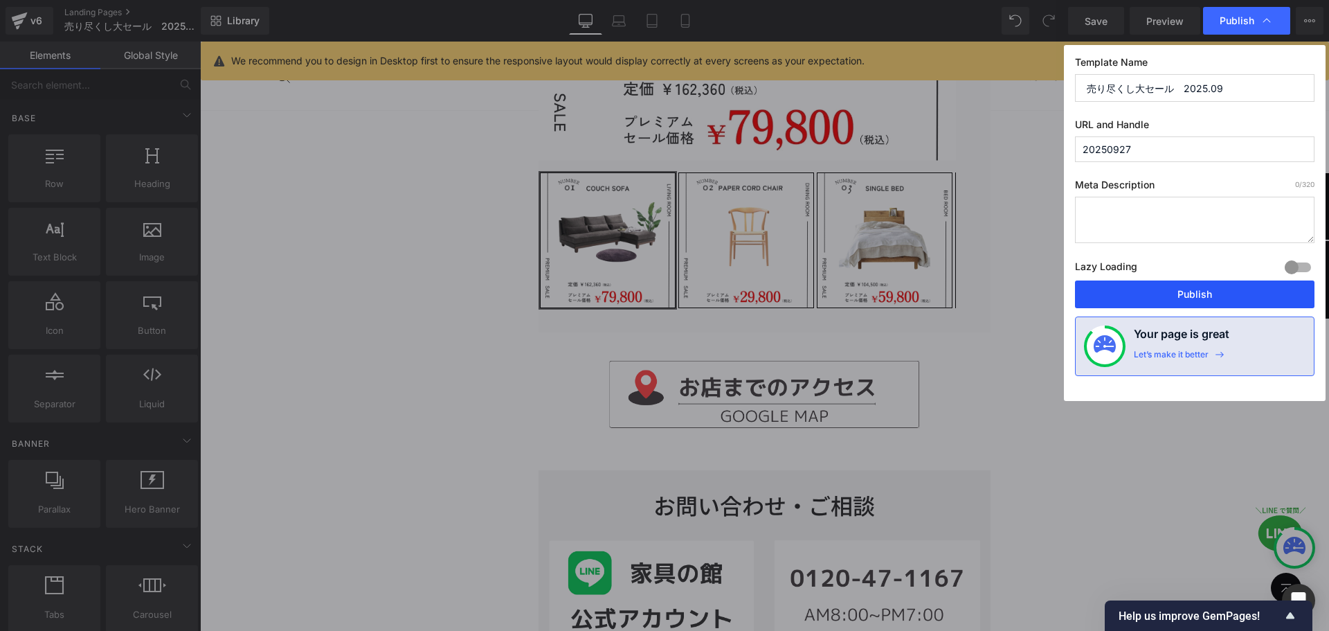
click at [1167, 298] on button "Publish" at bounding box center [1194, 294] width 239 height 28
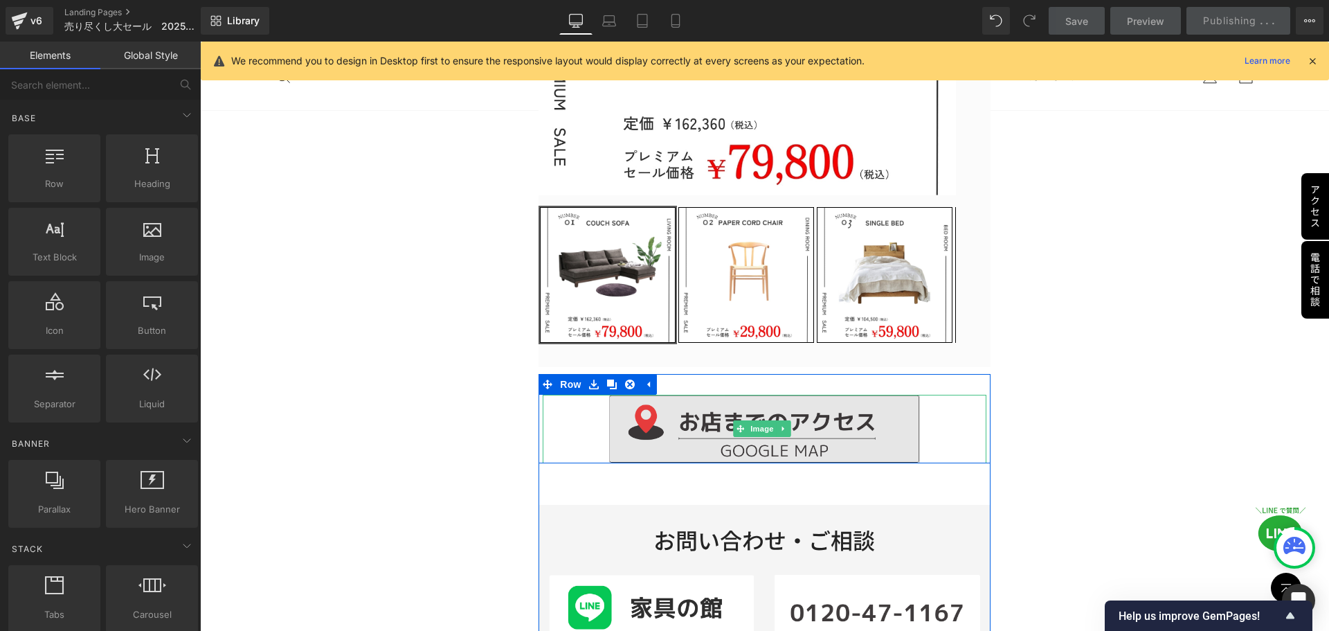
scroll to position [872, 0]
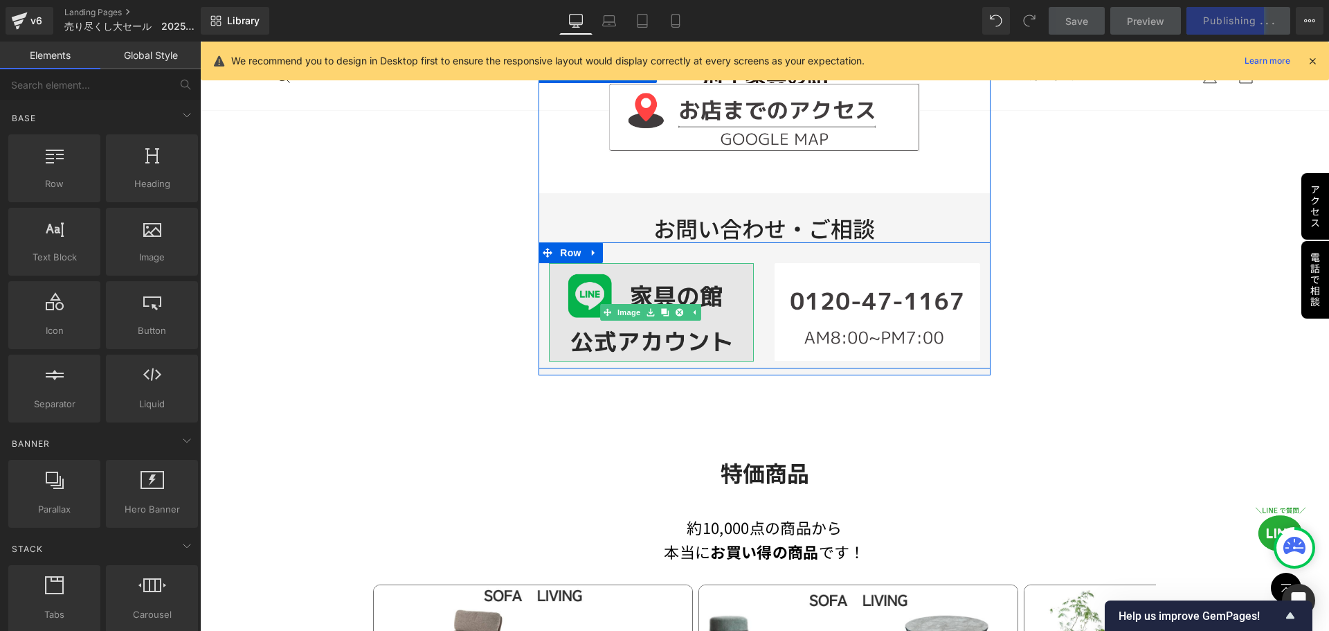
click at [608, 335] on img at bounding box center [651, 312] width 205 height 98
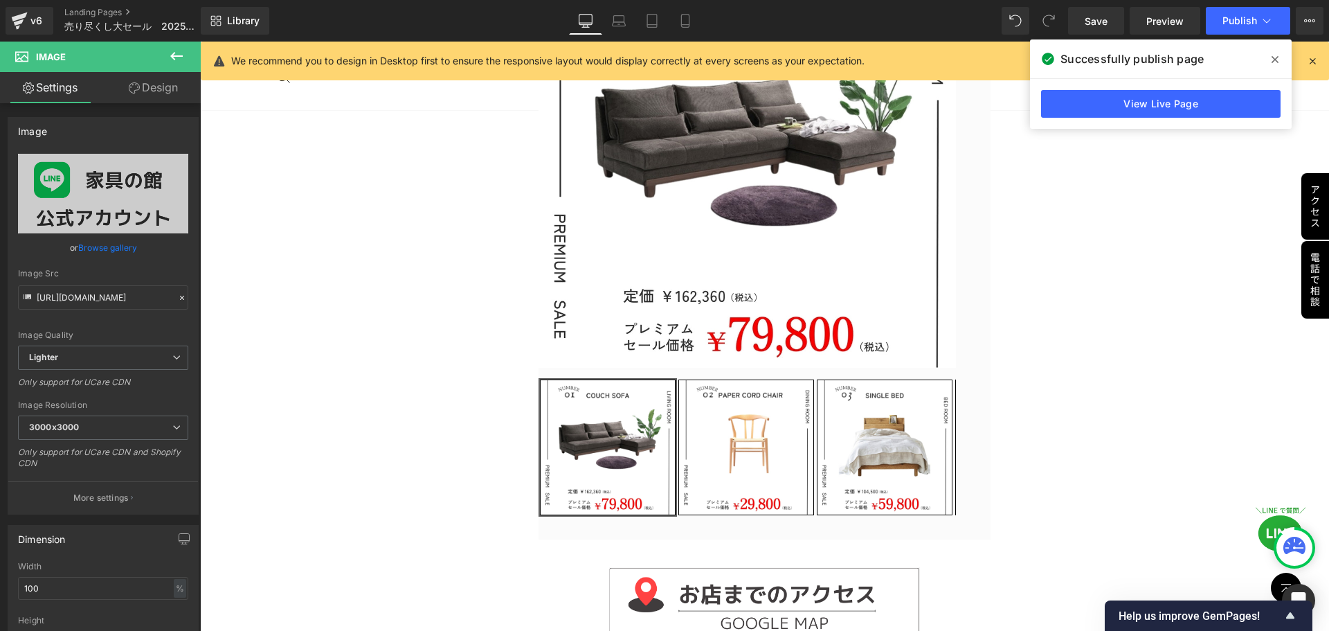
scroll to position [388, 0]
click at [685, 19] on icon at bounding box center [685, 21] width 14 height 14
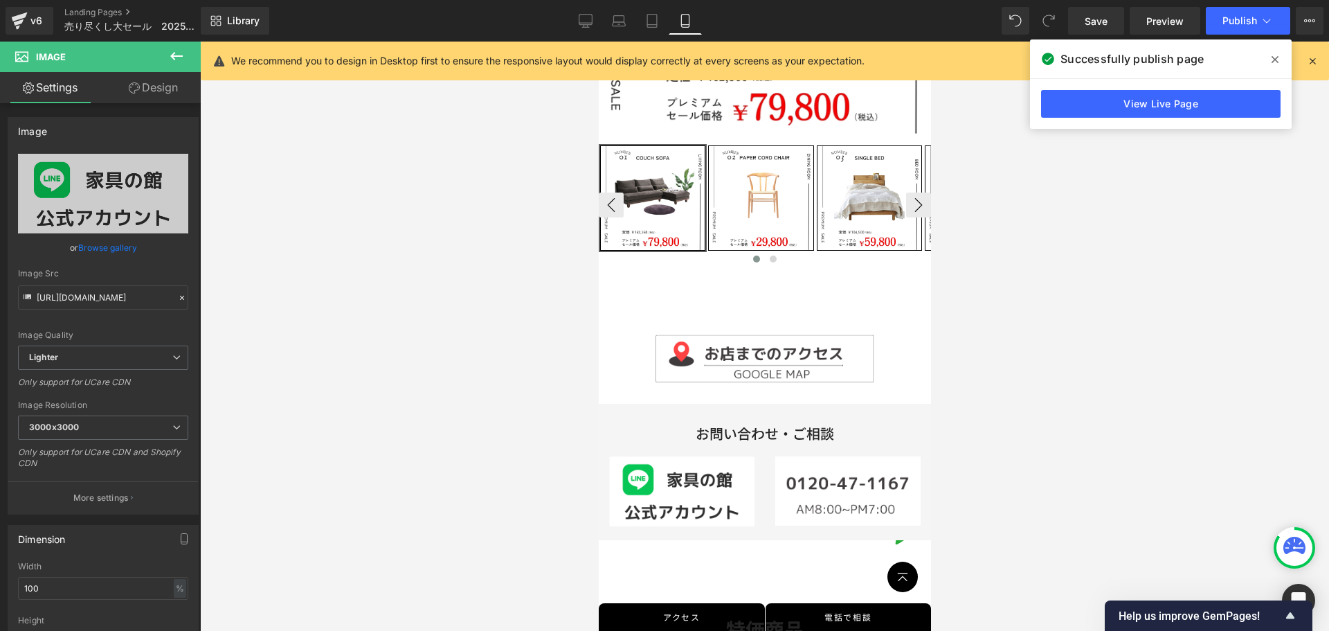
scroll to position [610, 0]
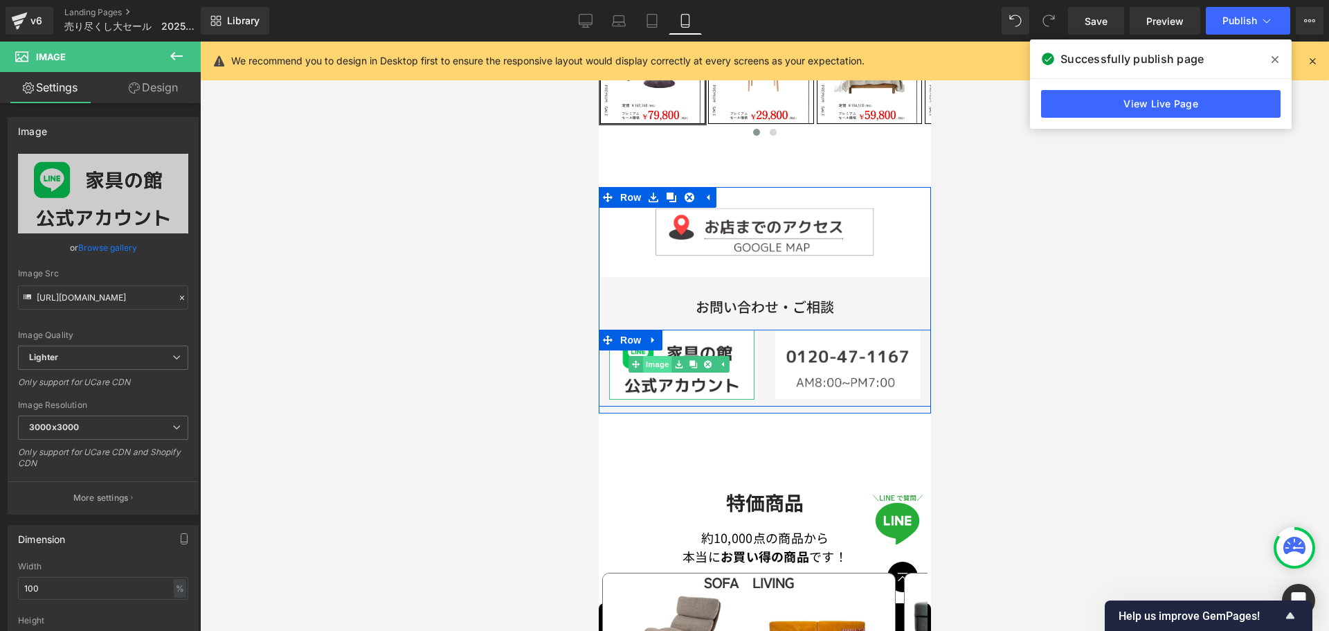
click at [658, 356] on link "Image" at bounding box center [649, 364] width 43 height 17
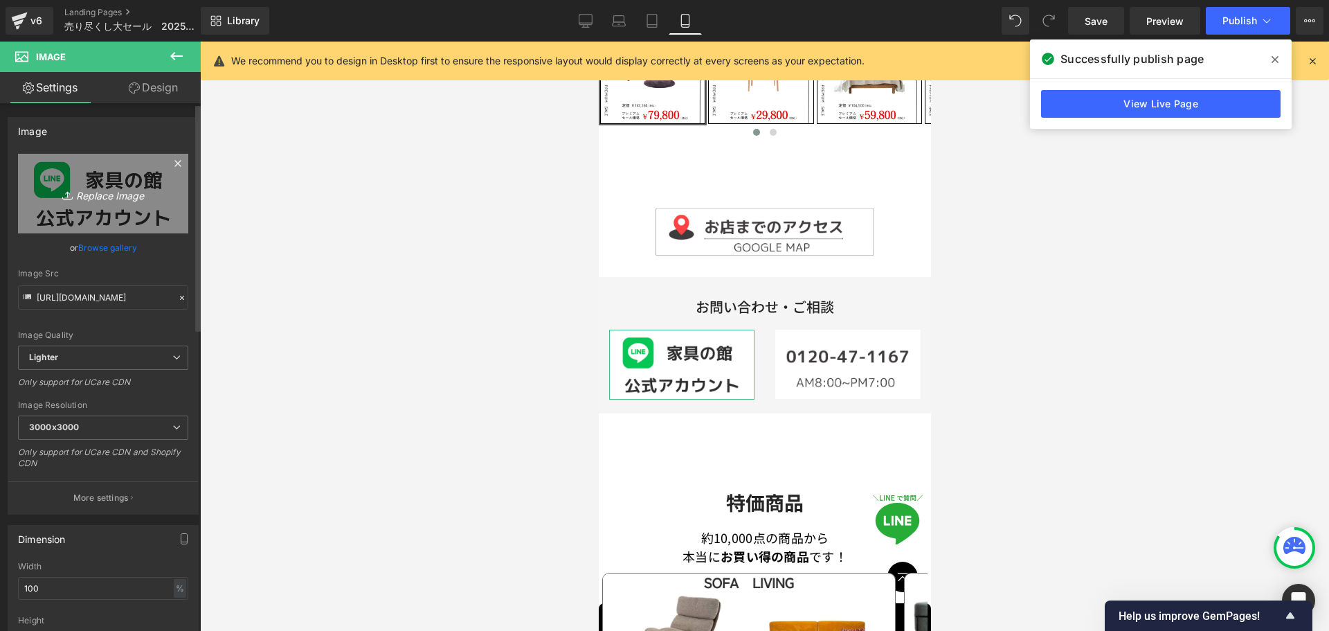
click at [89, 194] on icon "Replace Image" at bounding box center [103, 193] width 111 height 17
type input "C:\fakepath\LINE2.png"
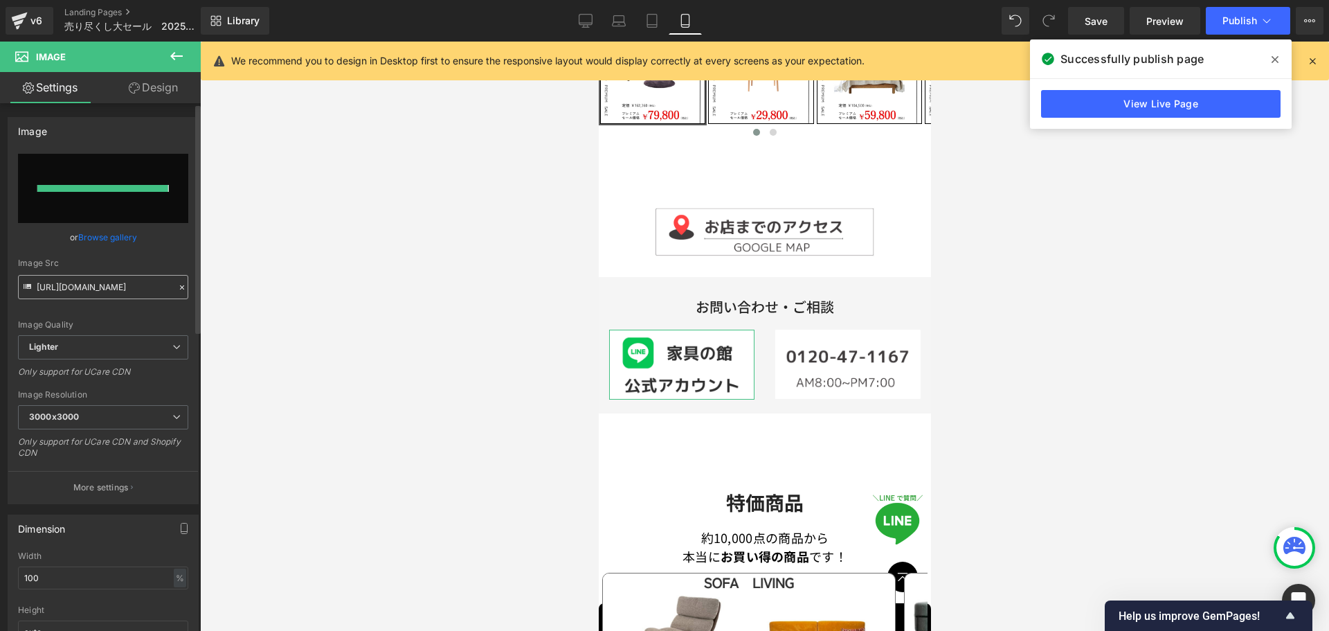
type input "[URL][DOMAIN_NAME]"
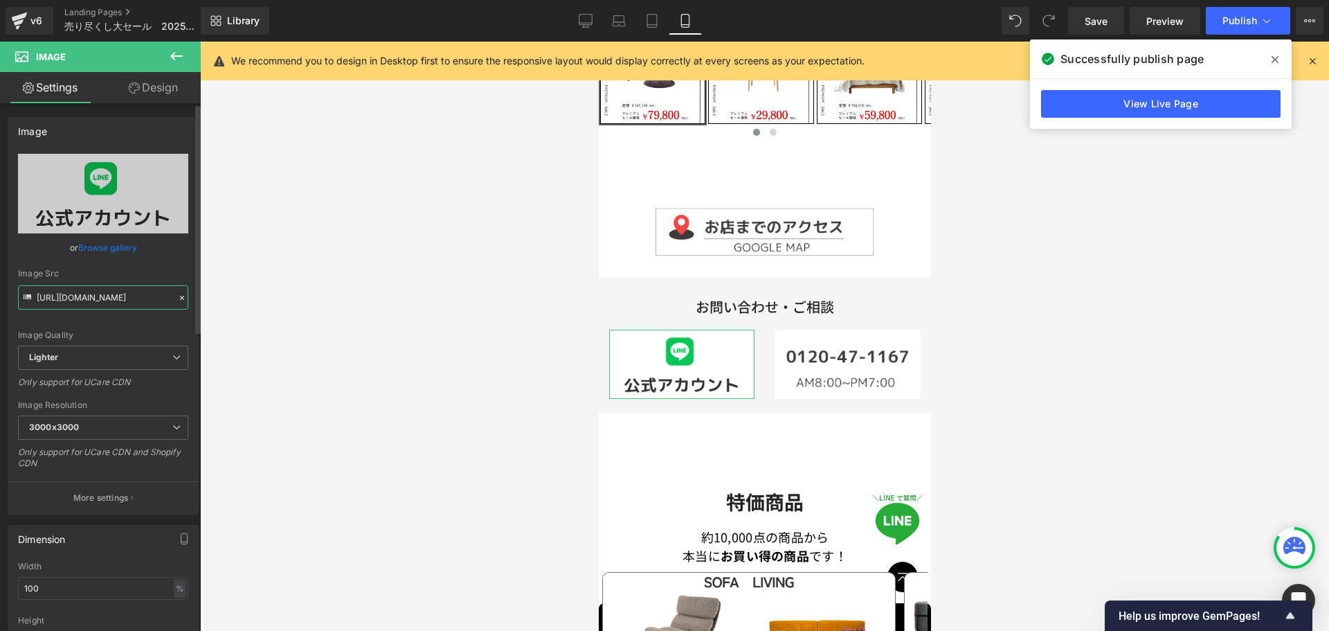
click at [156, 296] on input "[URL][DOMAIN_NAME]" at bounding box center [103, 297] width 170 height 24
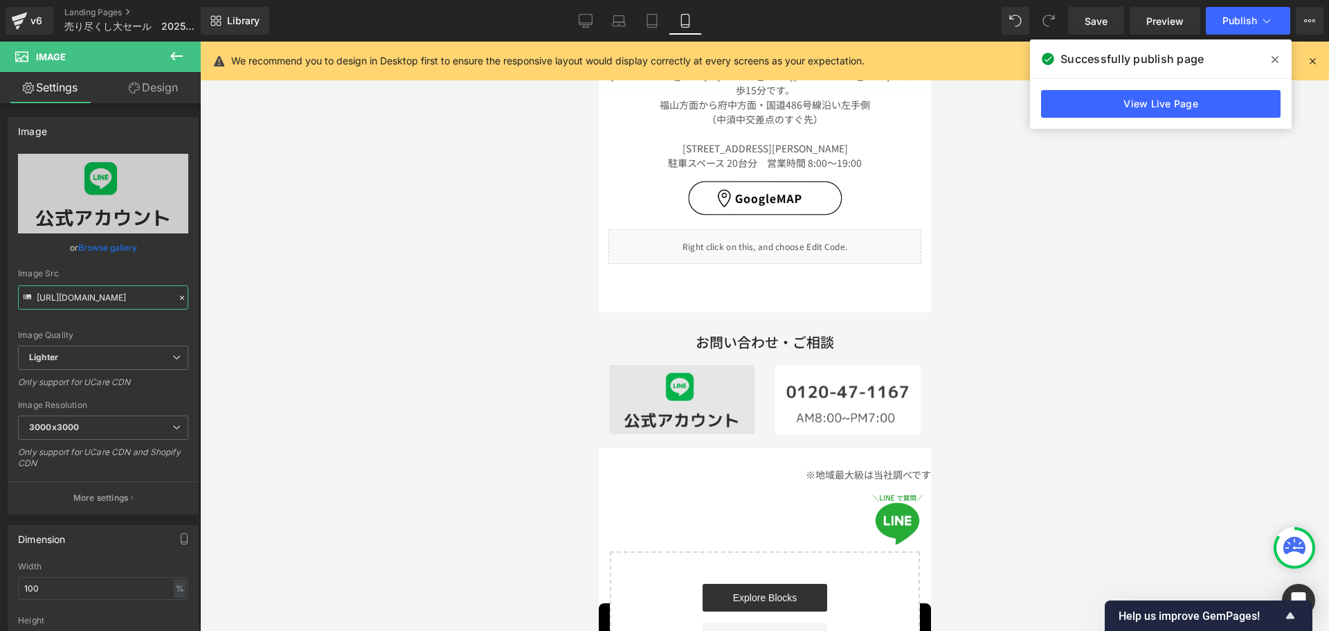
scroll to position [4920, 0]
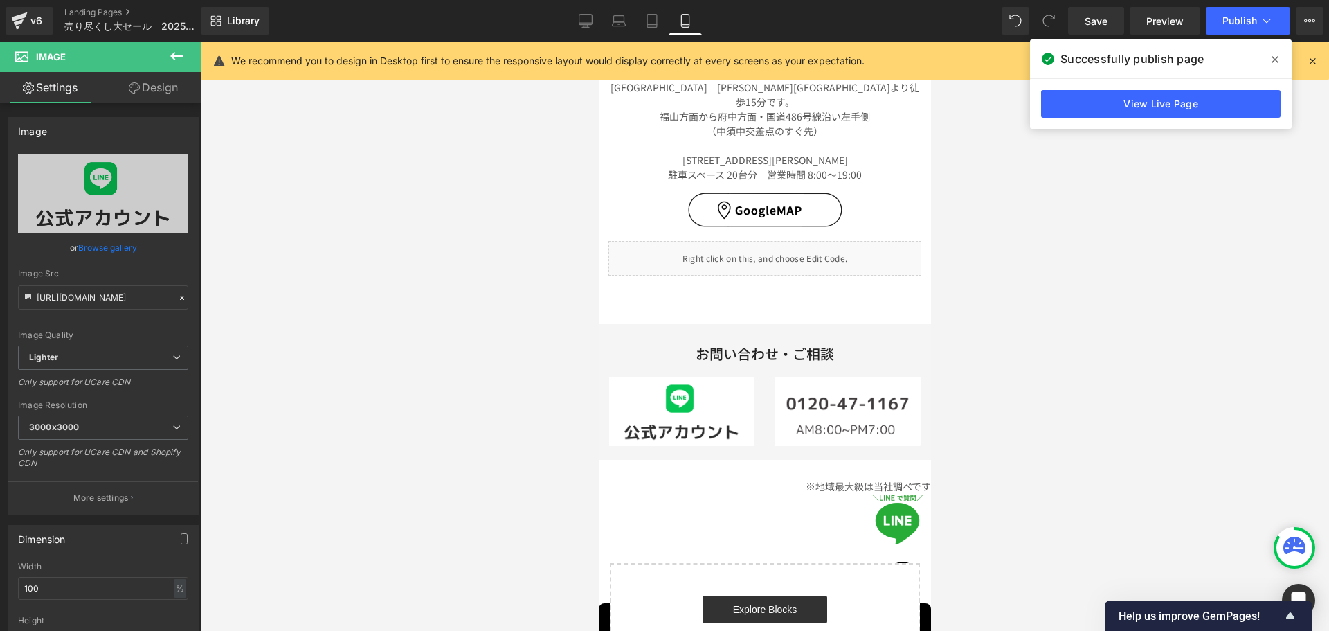
click at [683, 377] on div "Image" at bounding box center [680, 411] width 145 height 69
click at [156, 298] on input "[URL][DOMAIN_NAME]" at bounding box center [103, 297] width 170 height 24
paste input "text"
type input "[URL][DOMAIN_NAME]"
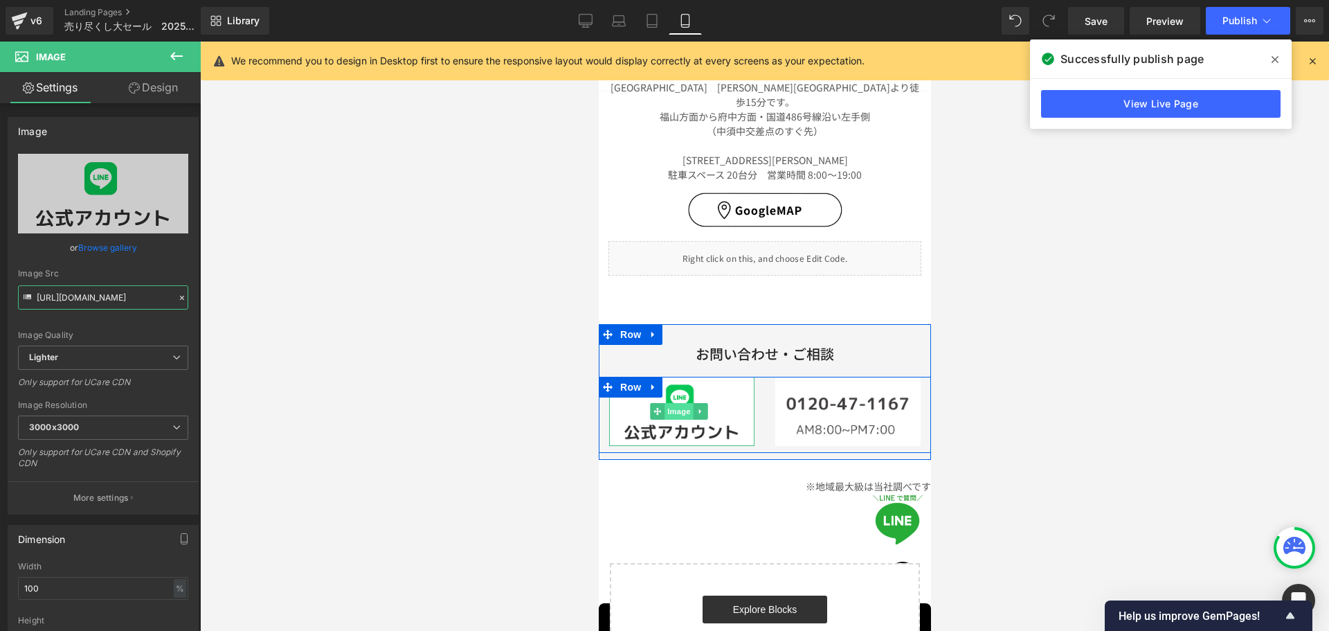
click at [676, 403] on span "Image" at bounding box center [678, 411] width 29 height 17
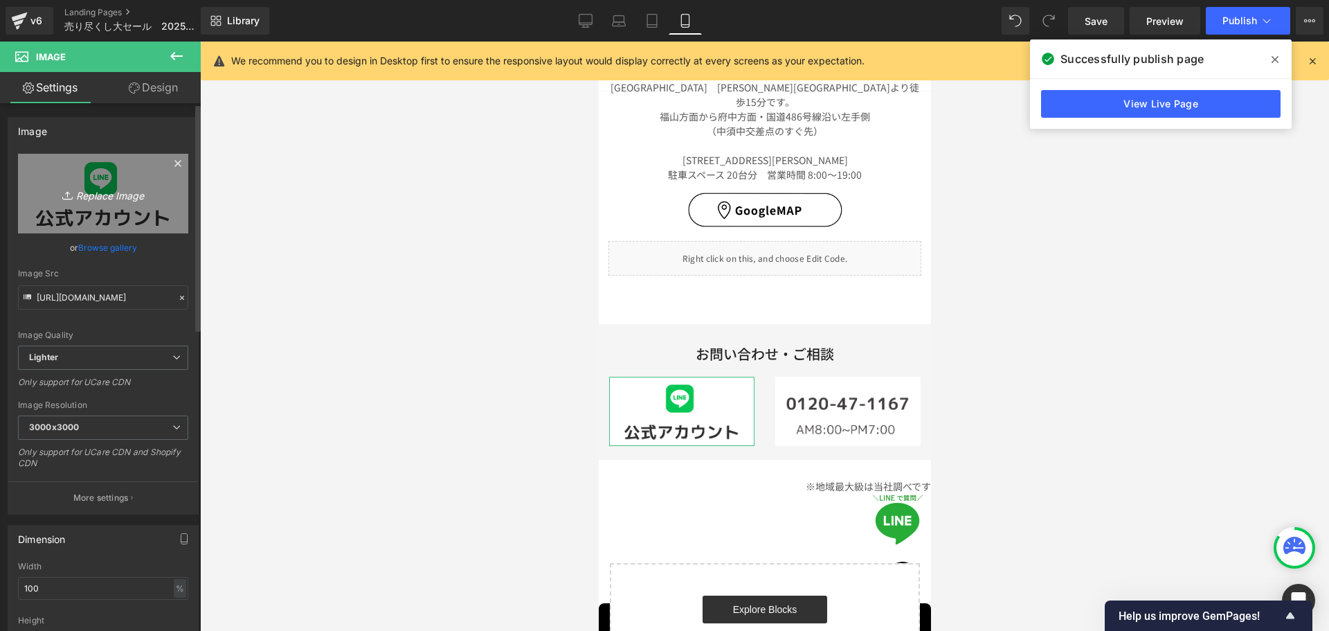
click at [132, 229] on link "Replace Image" at bounding box center [103, 194] width 170 height 80
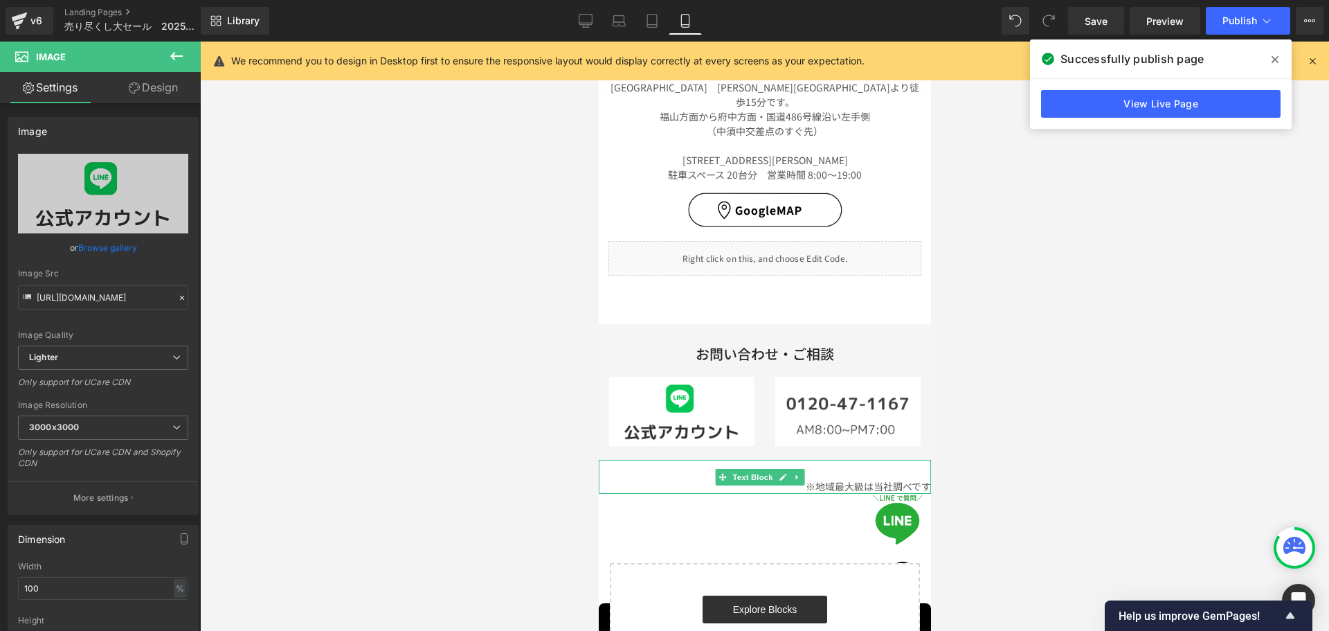
click at [694, 479] on p "※地域最大級は当社調べです" at bounding box center [764, 486] width 332 height 15
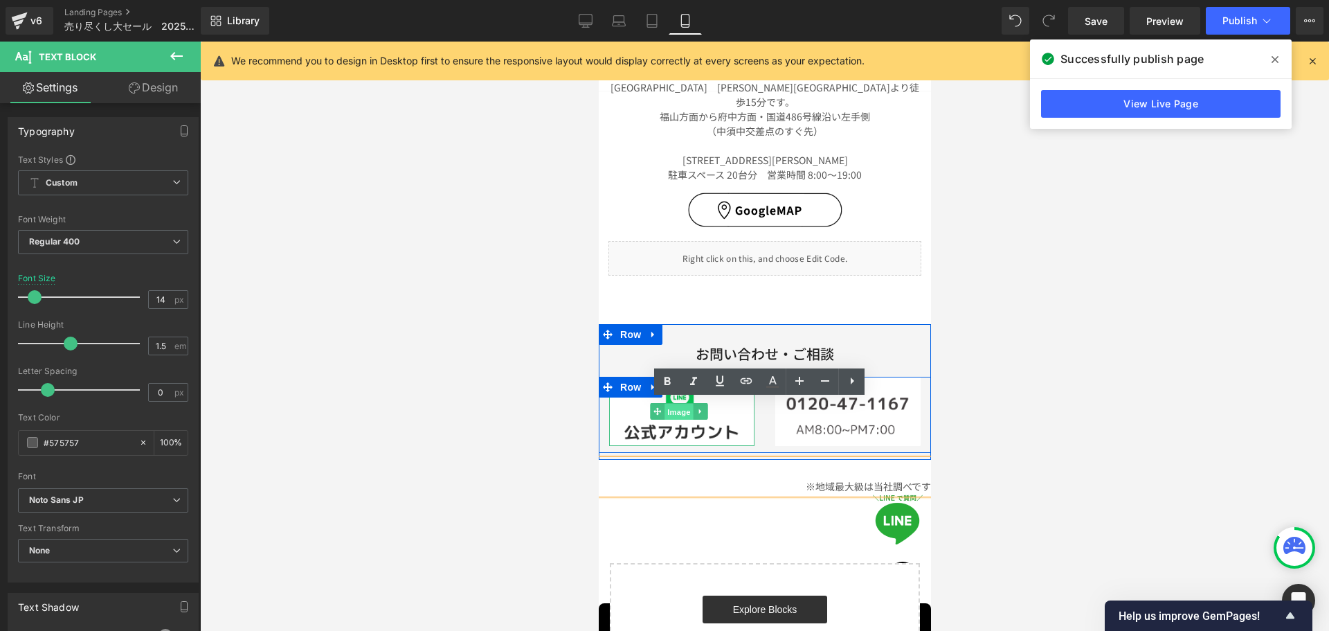
click at [672, 404] on span "Image" at bounding box center [678, 412] width 29 height 17
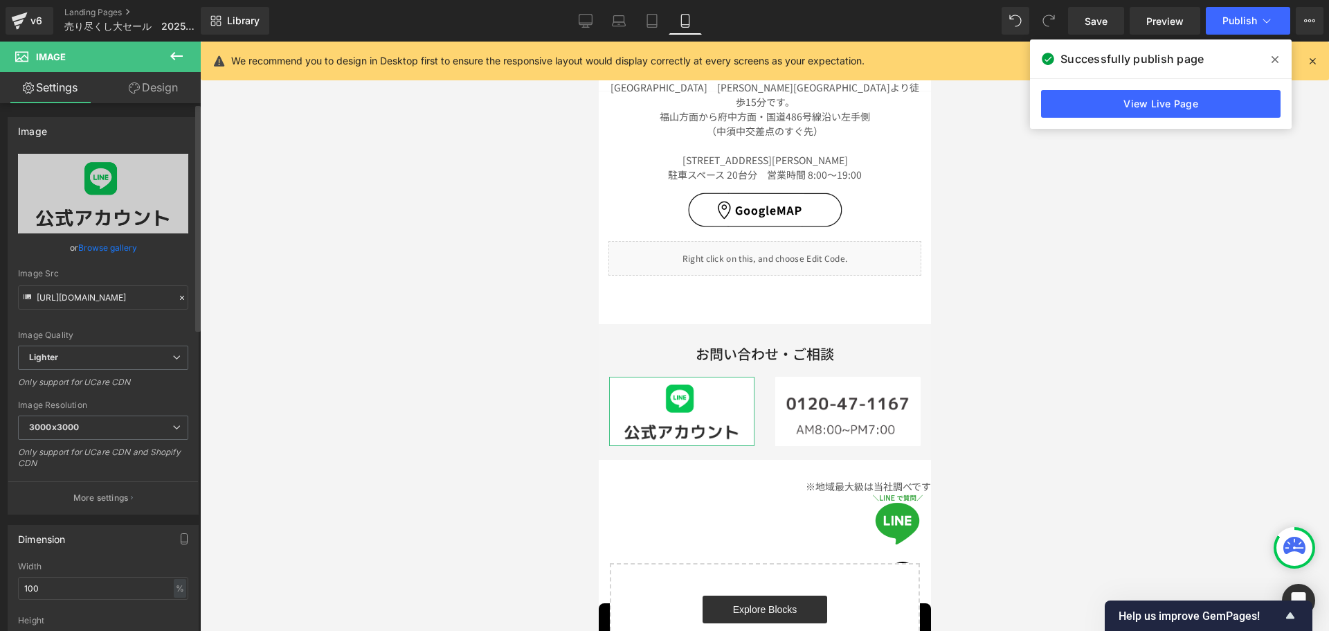
click at [180, 296] on icon at bounding box center [182, 298] width 4 height 4
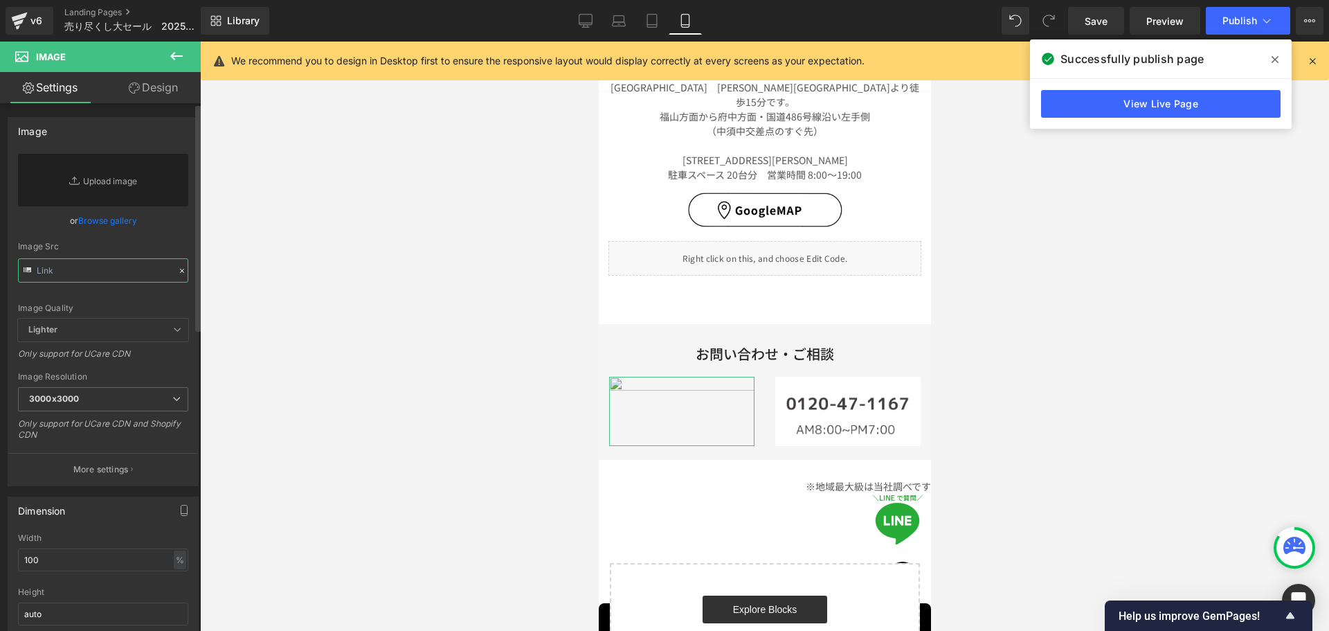
click at [108, 273] on input "text" at bounding box center [103, 270] width 170 height 24
paste input "[URL][DOMAIN_NAME]"
type input "[URL][DOMAIN_NAME]"
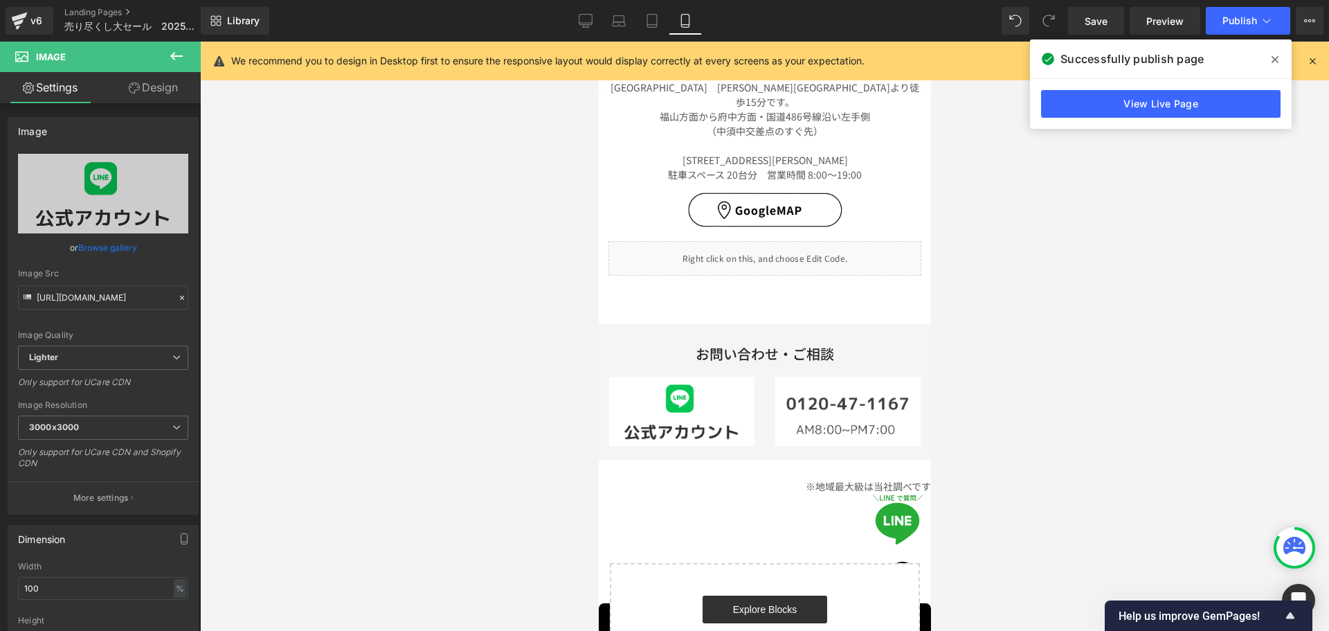
click at [1138, 377] on div at bounding box center [764, 336] width 1129 height 589
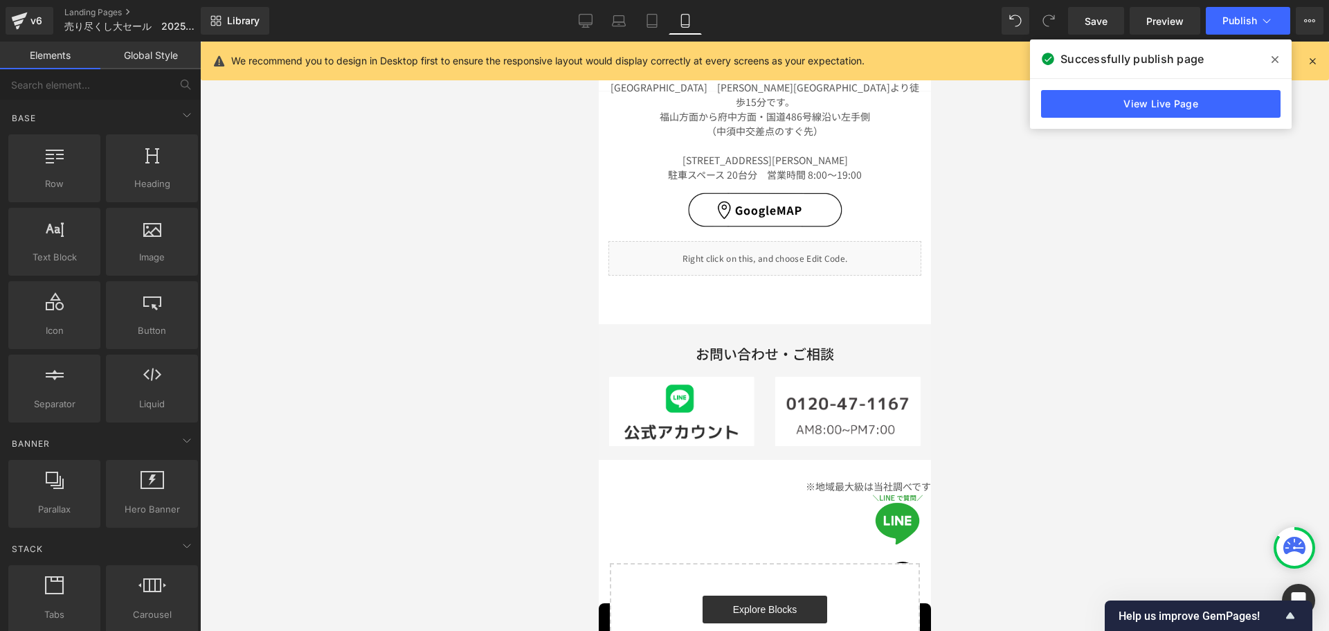
scroll to position [0, 0]
click at [1250, 15] on span "Publish" at bounding box center [1239, 20] width 35 height 11
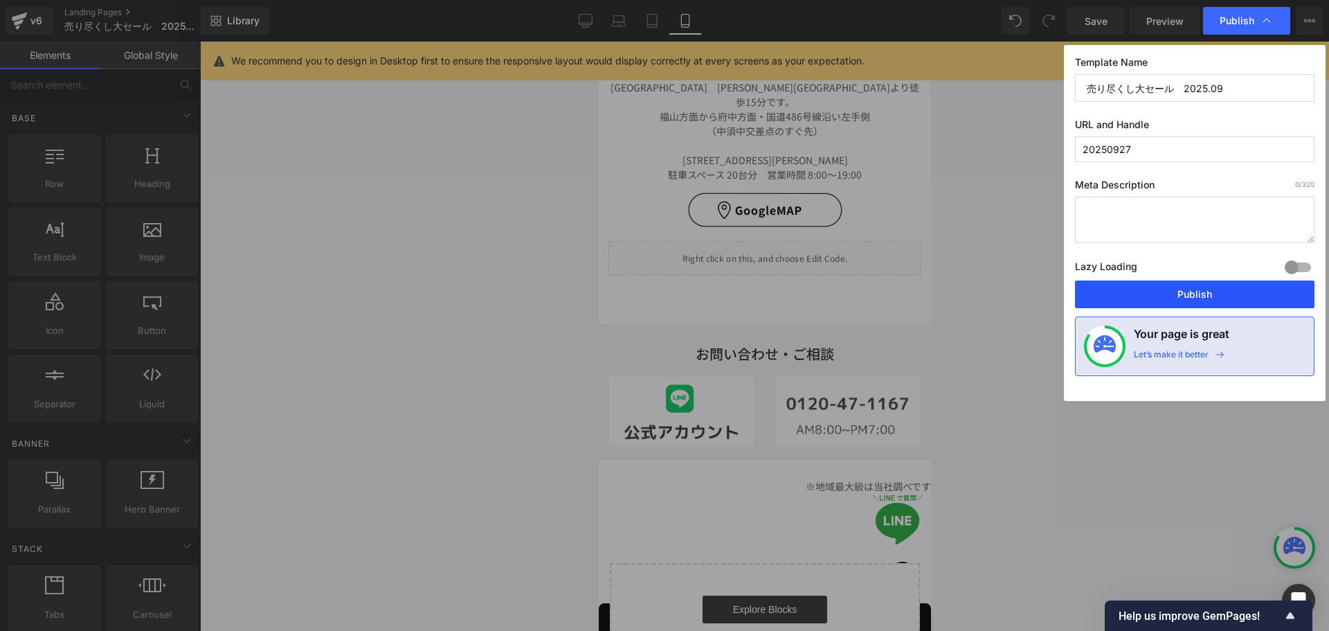
click at [1211, 288] on button "Publish" at bounding box center [1194, 294] width 239 height 28
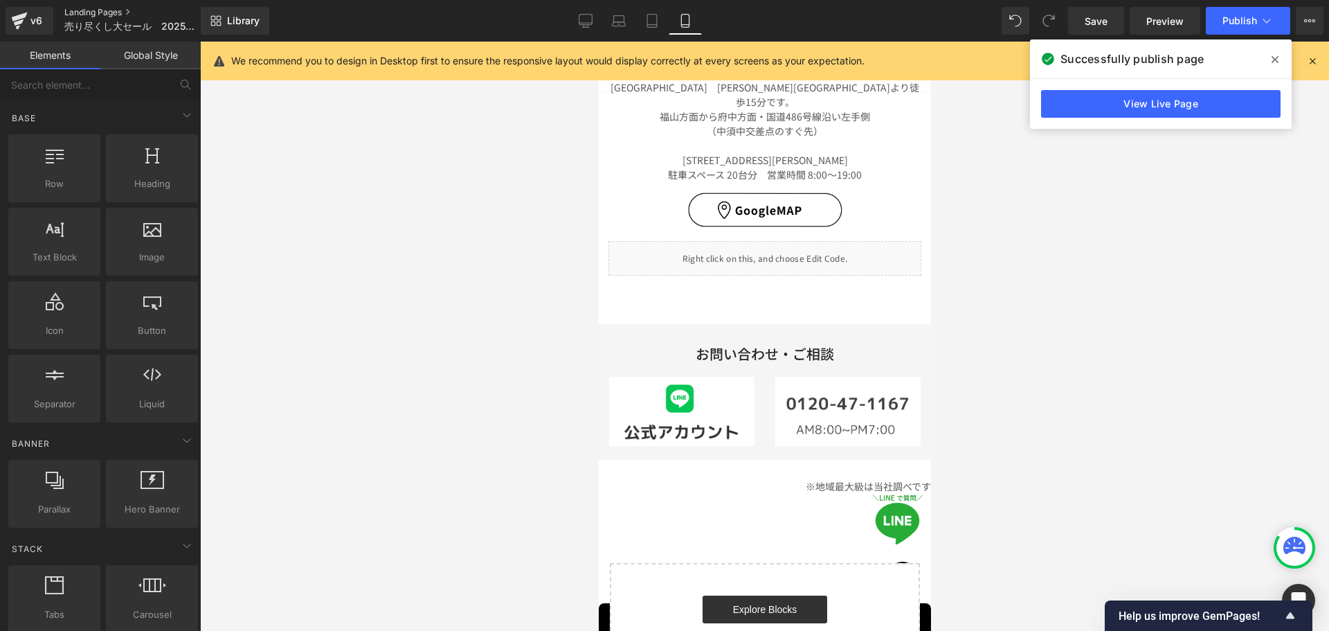
click at [100, 8] on link "Landing Pages" at bounding box center [142, 12] width 157 height 11
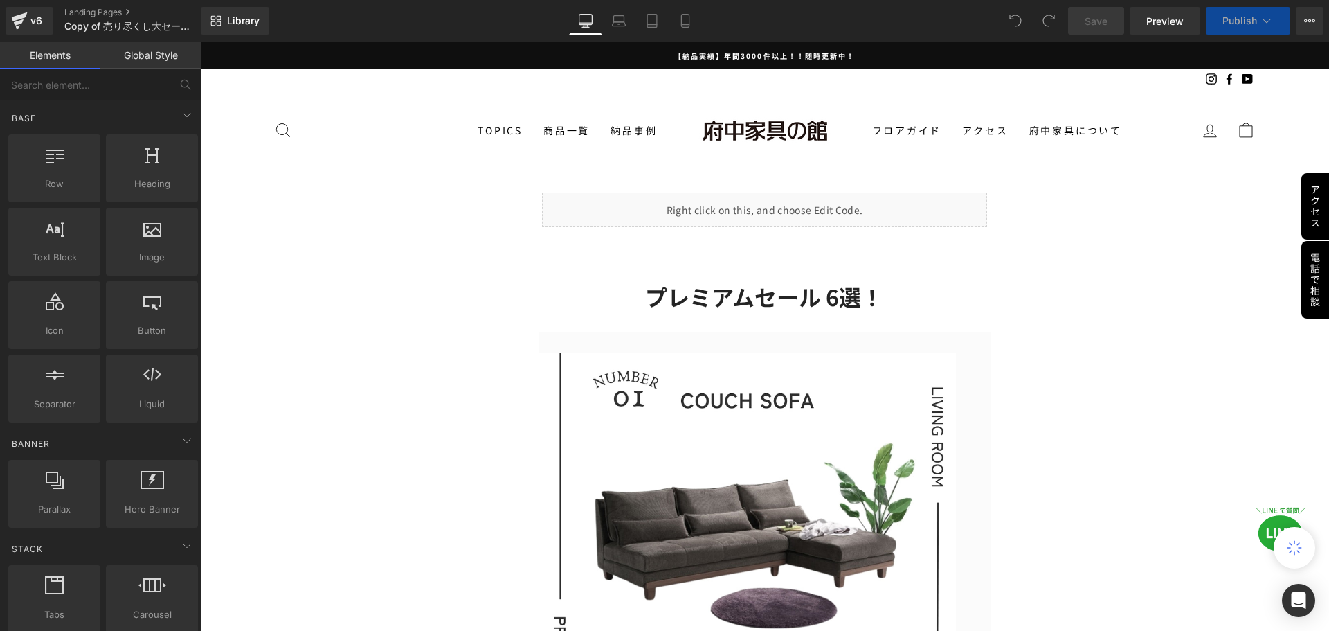
click at [545, 214] on div "Liquid" at bounding box center [764, 209] width 444 height 35
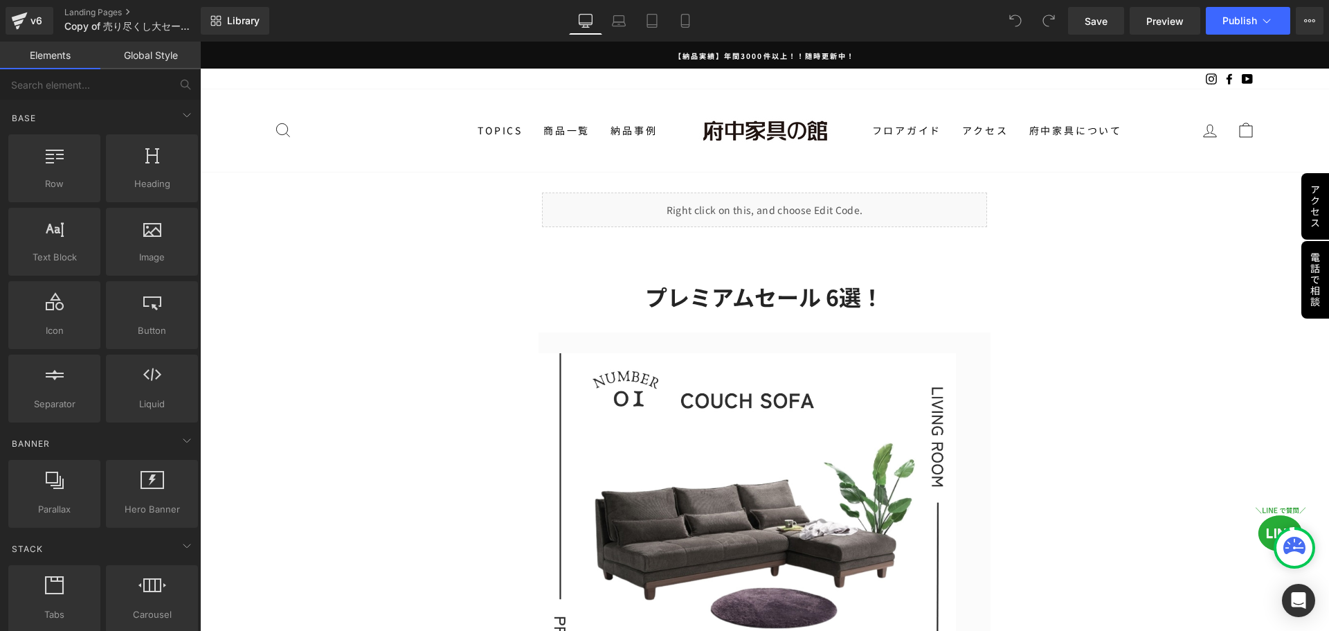
click at [524, 170] on header "検索 サイトナビゲーション TOPICS 商品一覧 キッチン収納 ダイニングテーブル　チェア ソファ ベッド・マットレス 無垢一枚板 ＴＶボード ▼絨毯（ギャ…" at bounding box center [764, 130] width 1129 height 82
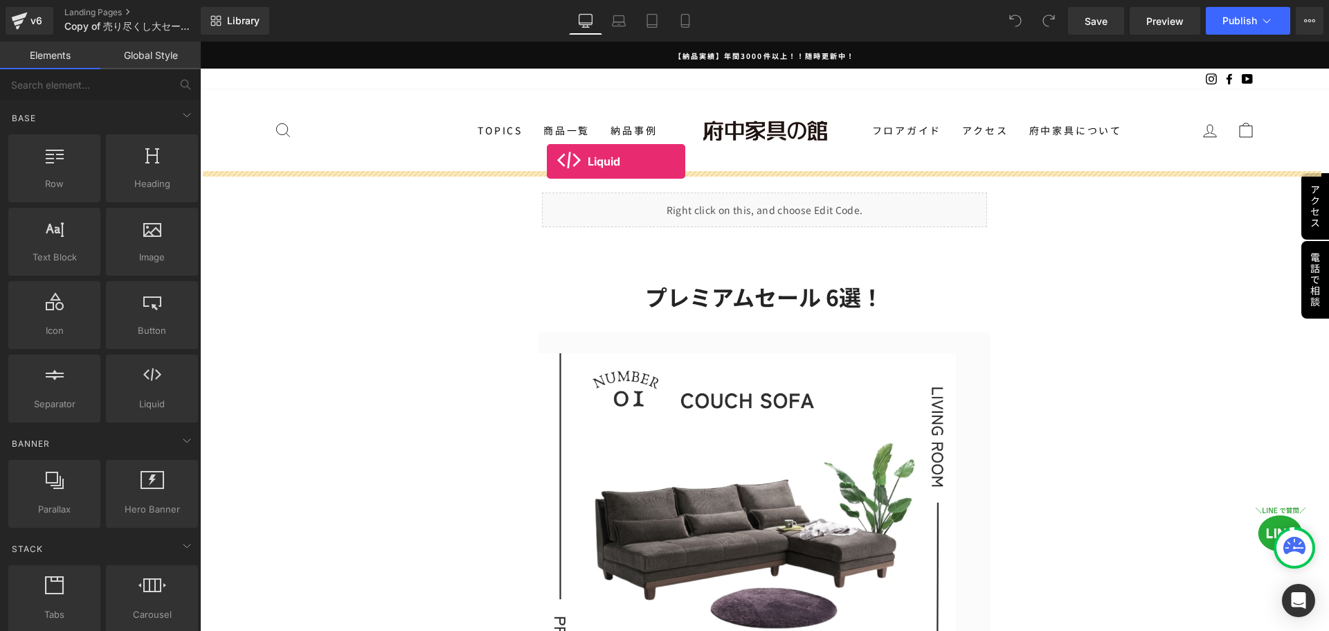
drag, startPoint x: 335, startPoint y: 442, endPoint x: 547, endPoint y: 161, distance: 351.9
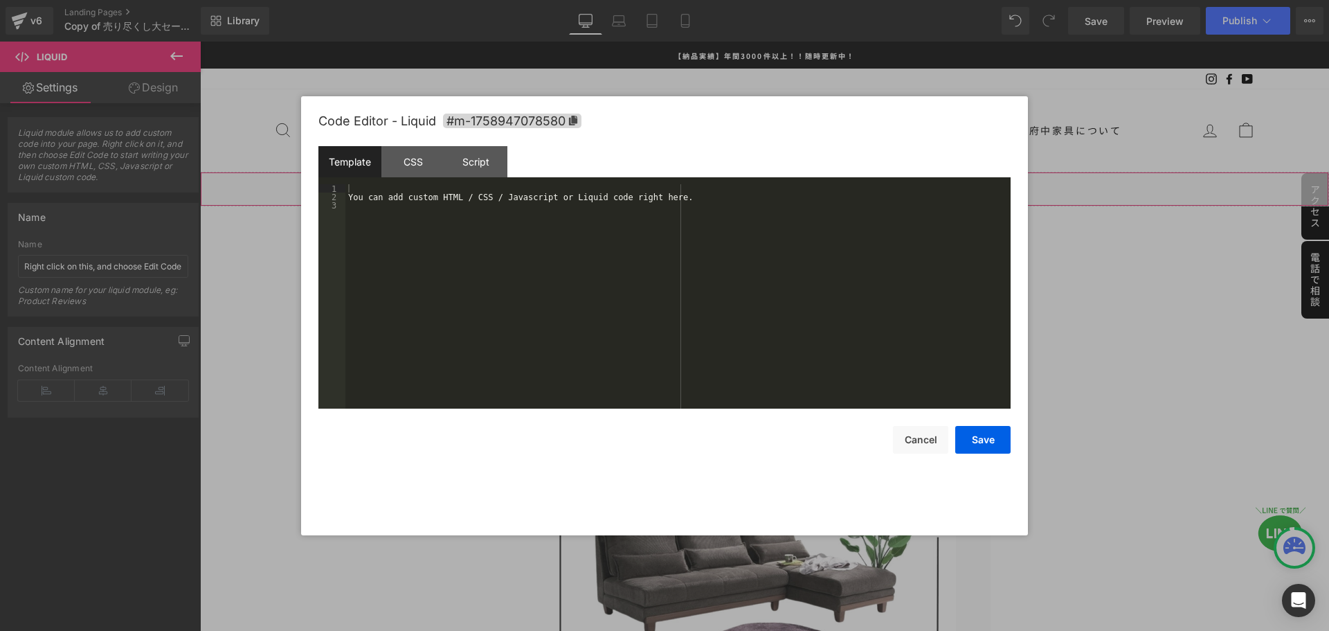
click at [781, 181] on icon at bounding box center [779, 183] width 8 height 8
click at [400, 162] on div "CSS" at bounding box center [412, 161] width 63 height 31
click at [363, 218] on div "#m-1758947078580 { }" at bounding box center [677, 304] width 665 height 241
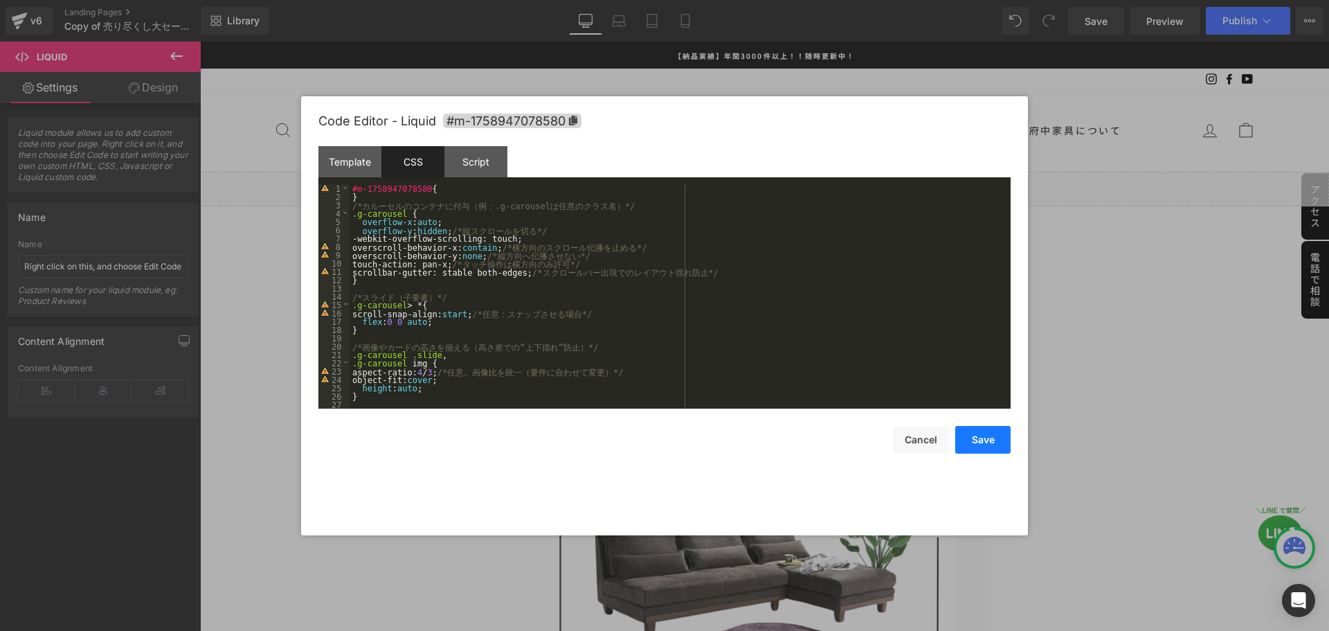
click at [980, 440] on button "Save" at bounding box center [982, 440] width 55 height 28
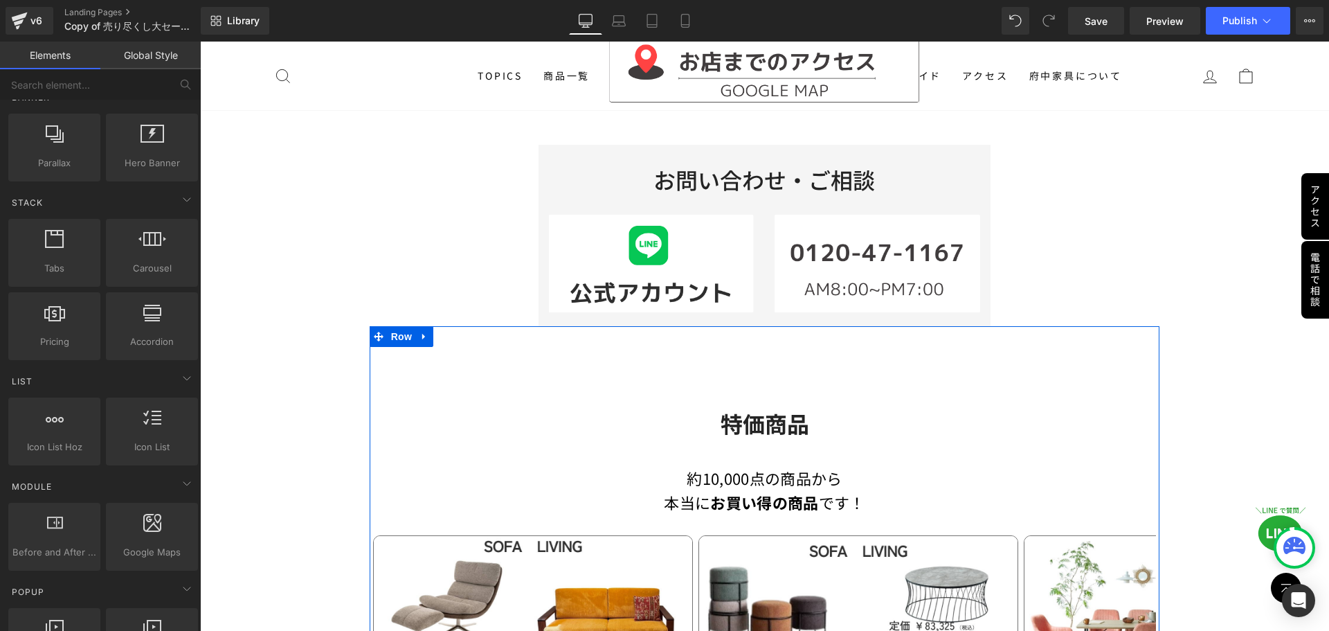
scroll to position [1246, 0]
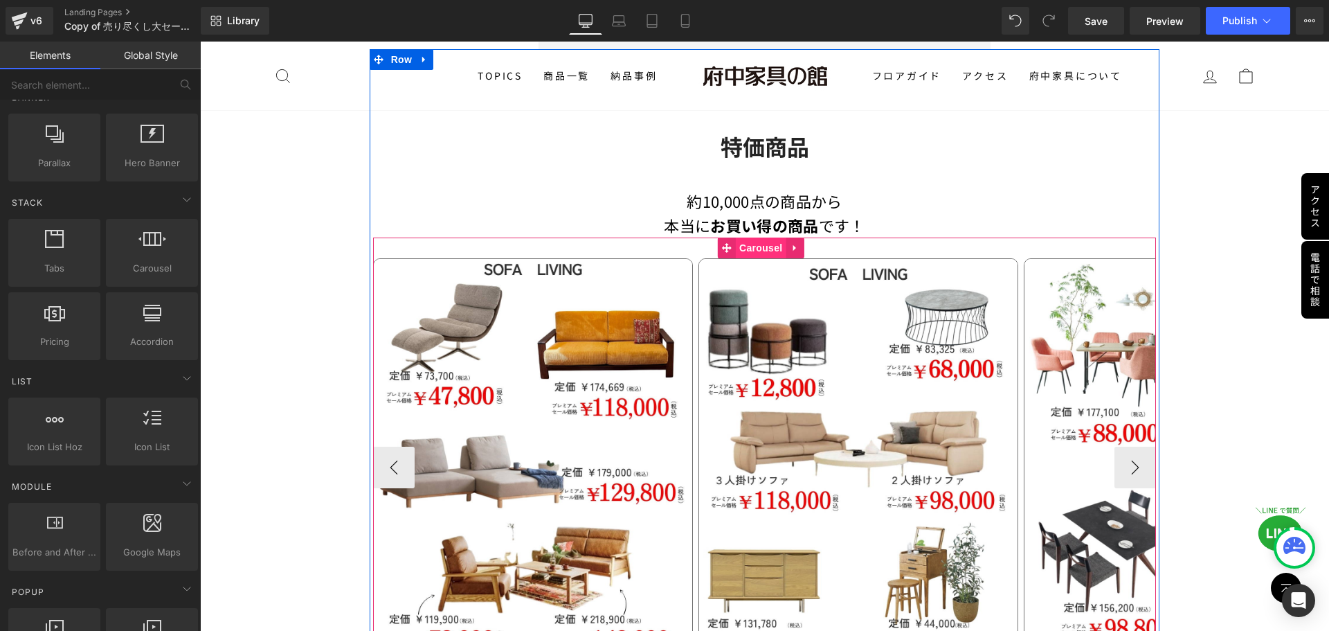
click at [761, 249] on span "Carousel" at bounding box center [761, 247] width 50 height 21
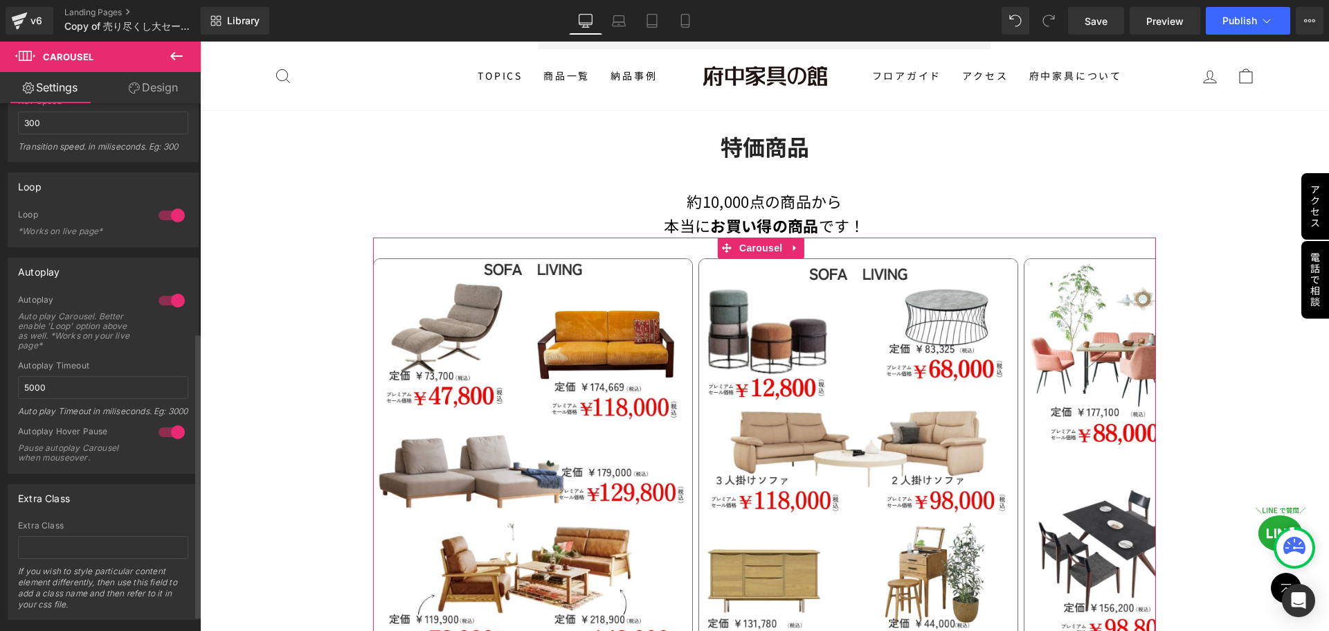
scroll to position [454, 0]
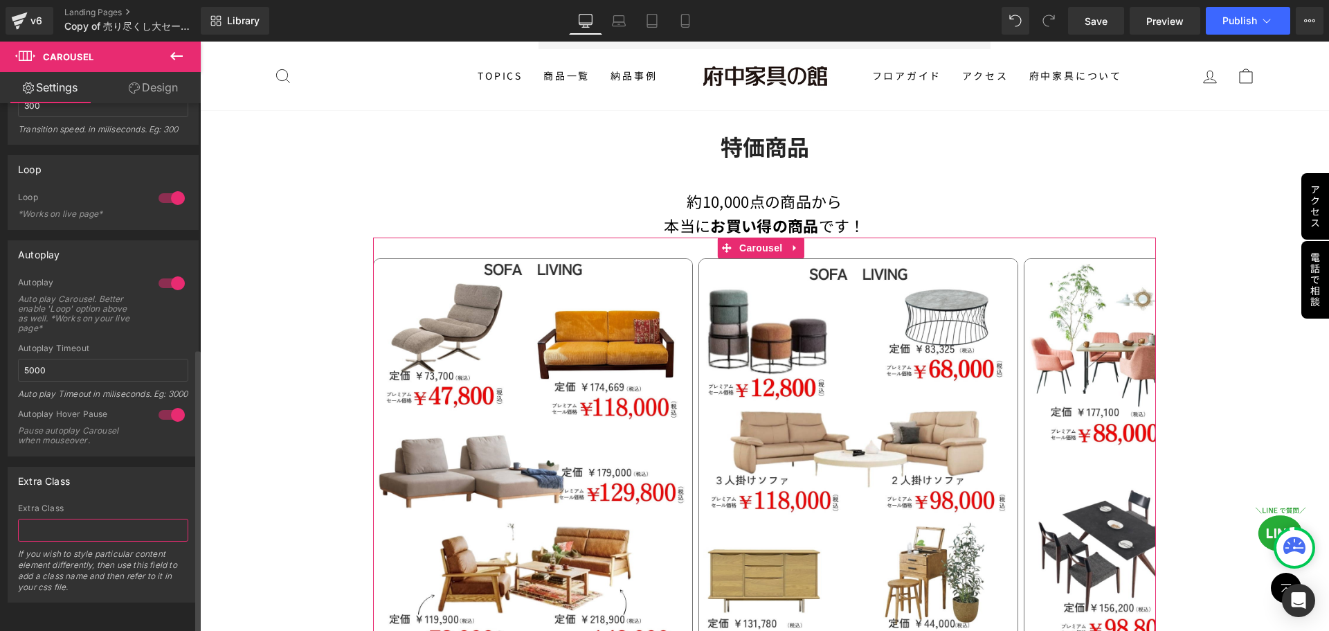
click at [92, 525] on input "text" at bounding box center [103, 529] width 170 height 23
paste input ".g-carousel"
type input ".g-carousel"
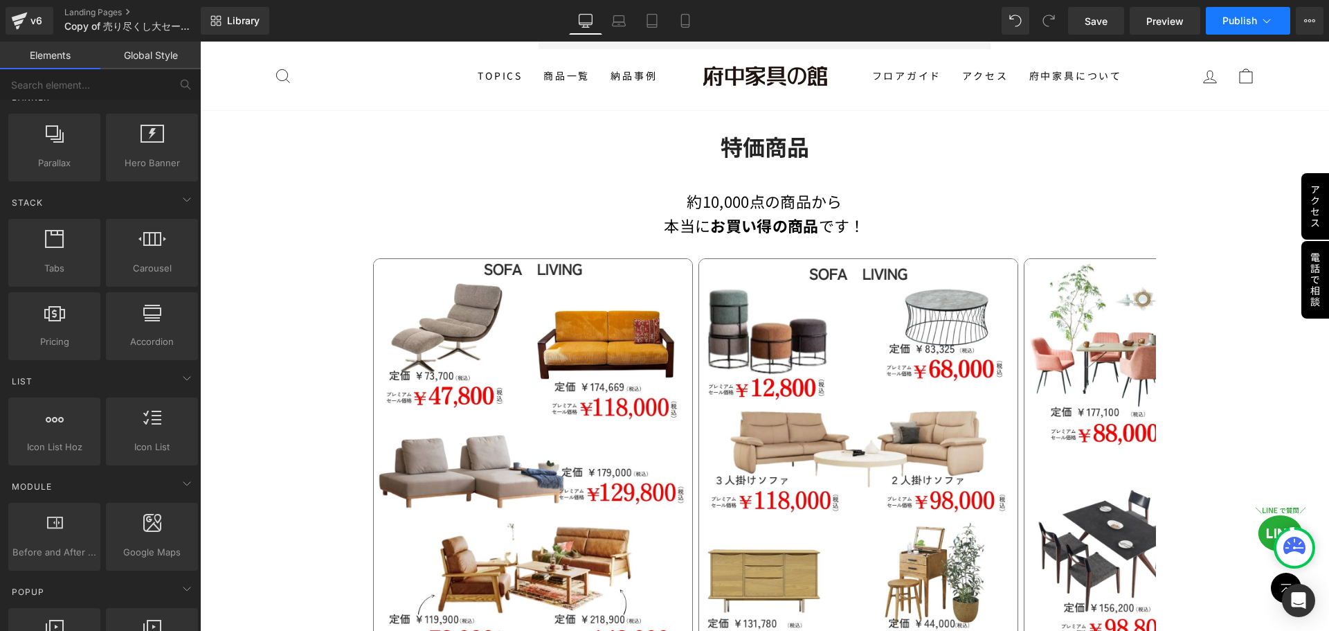
click at [1247, 21] on span "Publish" at bounding box center [1239, 20] width 35 height 11
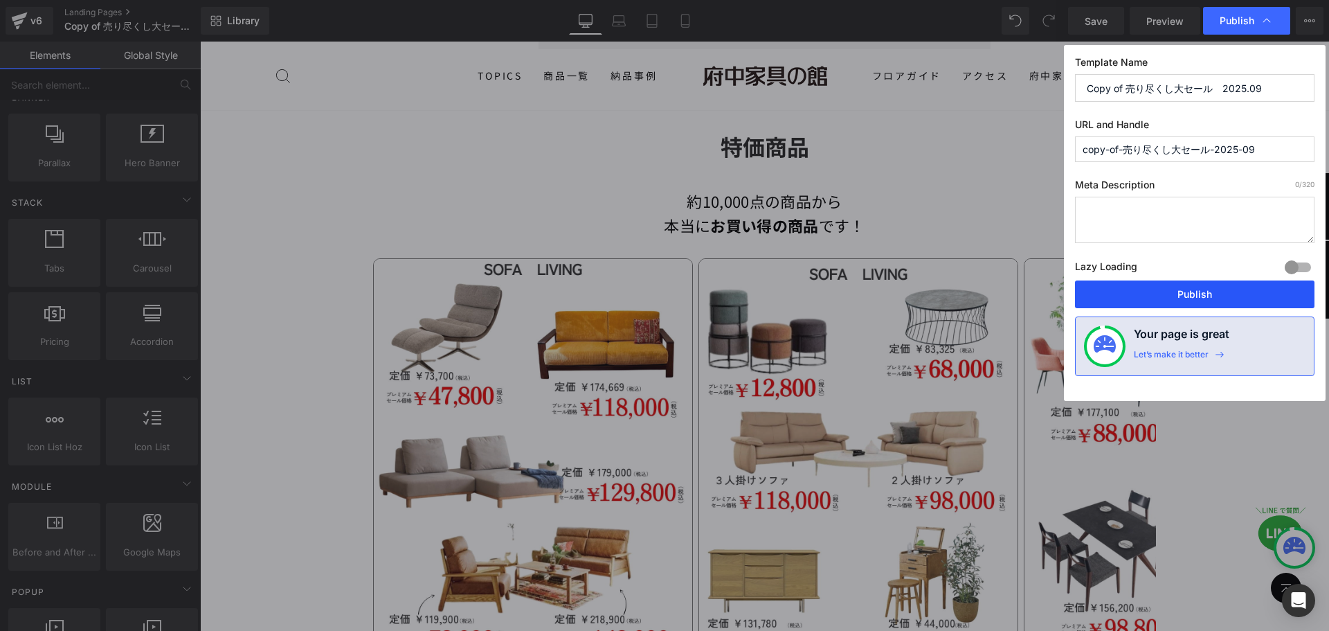
drag, startPoint x: 1181, startPoint y: 293, endPoint x: 961, endPoint y: 172, distance: 250.3
click at [1182, 293] on button "Publish" at bounding box center [1194, 294] width 239 height 28
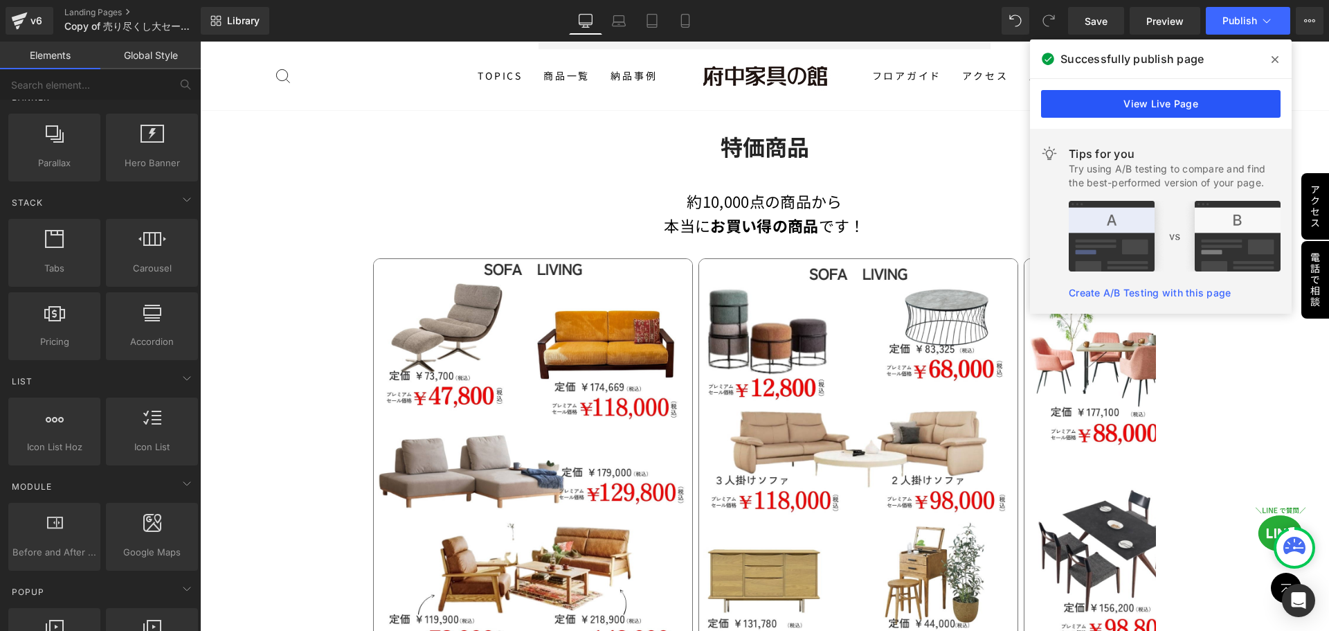
click at [1179, 107] on link "View Live Page" at bounding box center [1160, 104] width 239 height 28
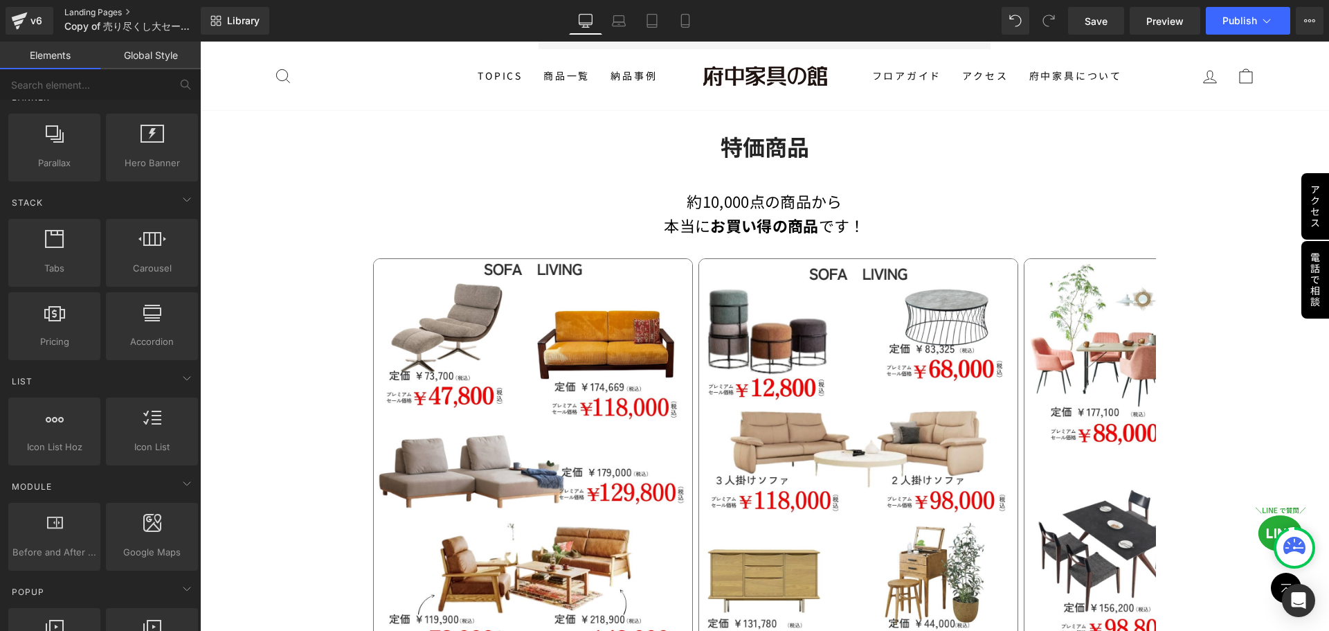
click at [99, 15] on link "Landing Pages" at bounding box center [143, 12] width 159 height 11
